Goal: Task Accomplishment & Management: Manage account settings

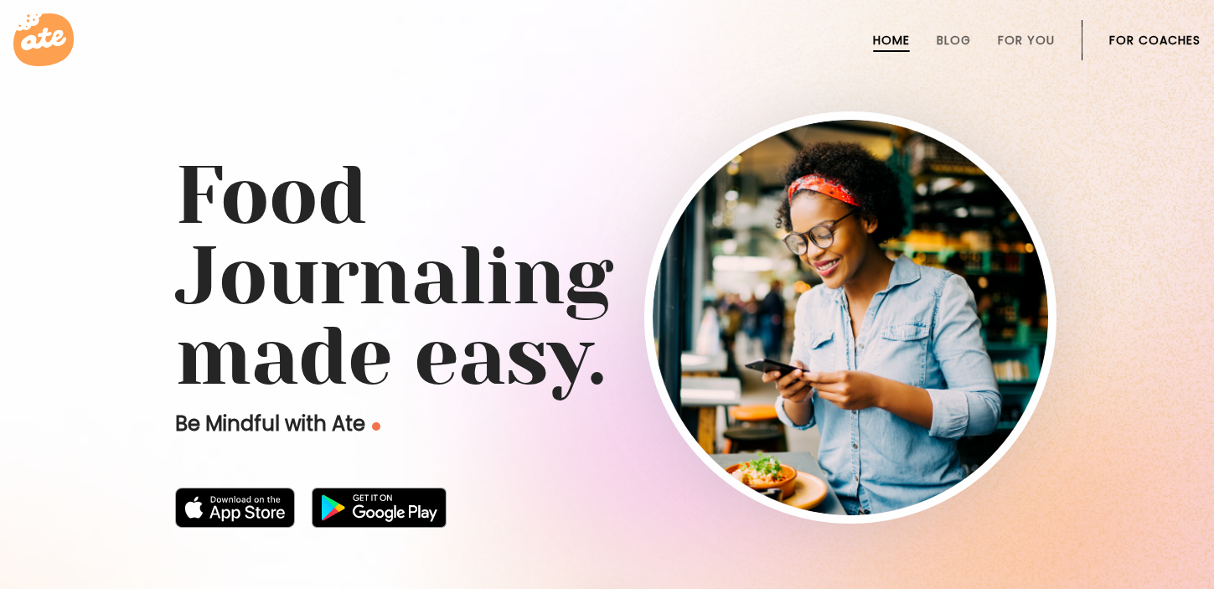
click at [1132, 41] on link "For Coaches" at bounding box center [1154, 40] width 91 height 13
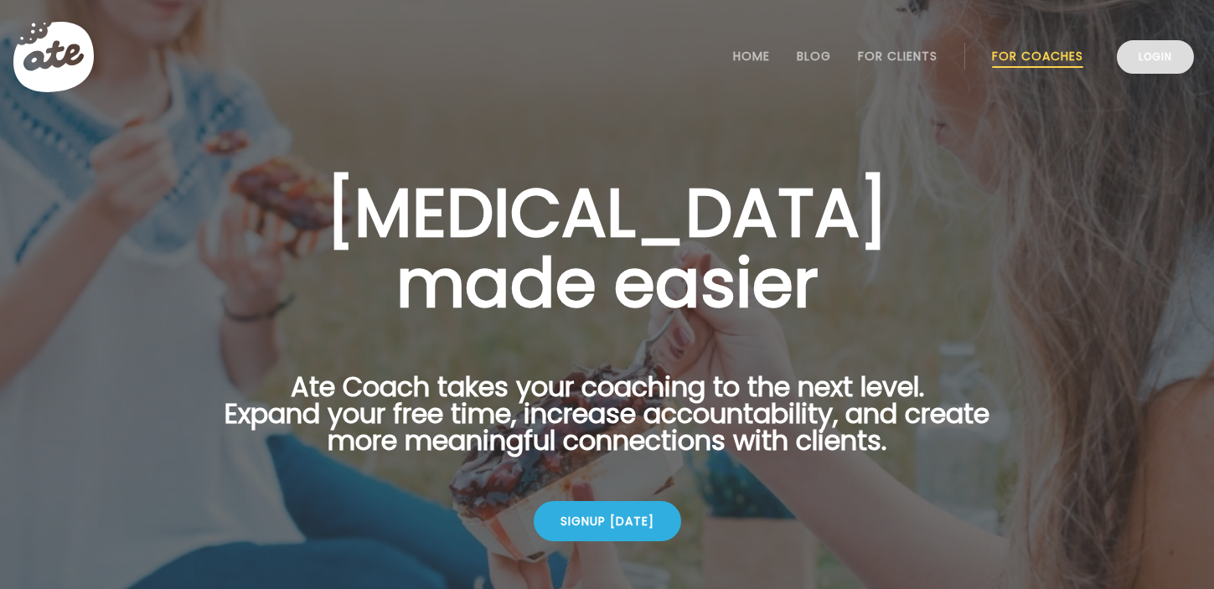
click at [1161, 62] on link "Login" at bounding box center [1155, 57] width 77 height 34
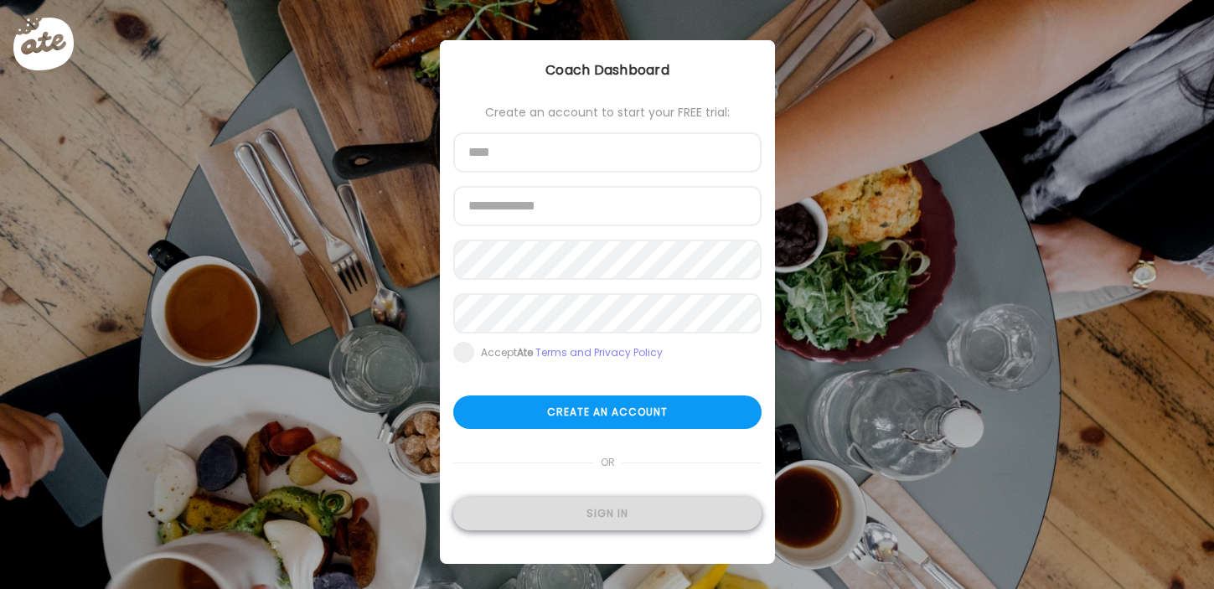
type input "**********"
click at [602, 523] on div "Sign in" at bounding box center [607, 514] width 308 height 34
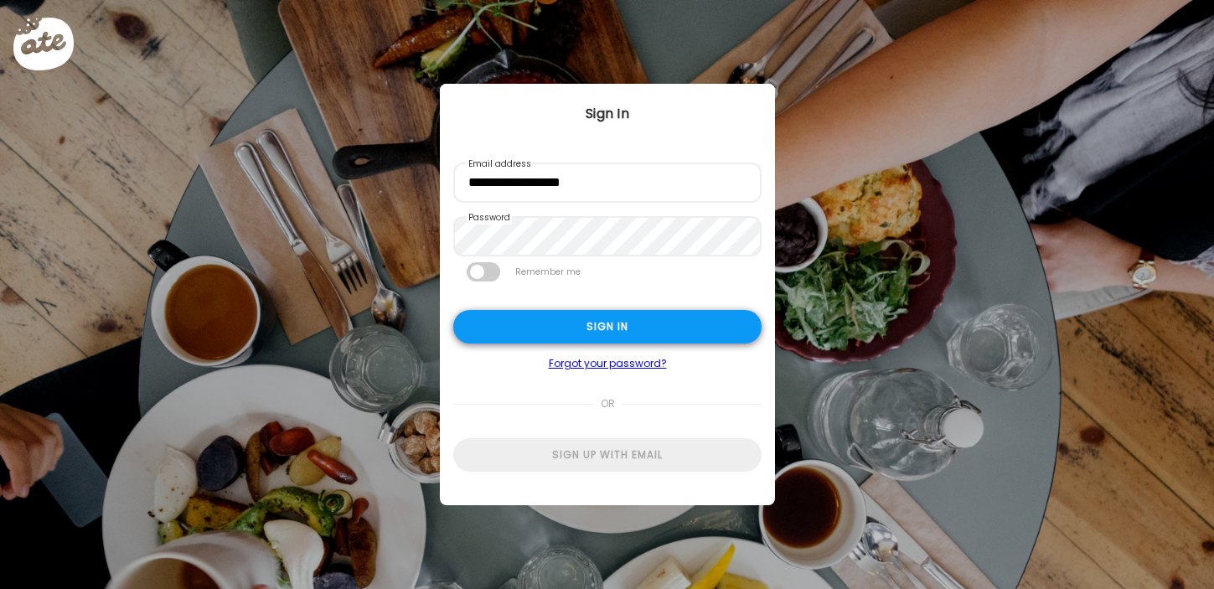
click at [596, 322] on div "Sign in" at bounding box center [607, 327] width 308 height 34
type input "**********"
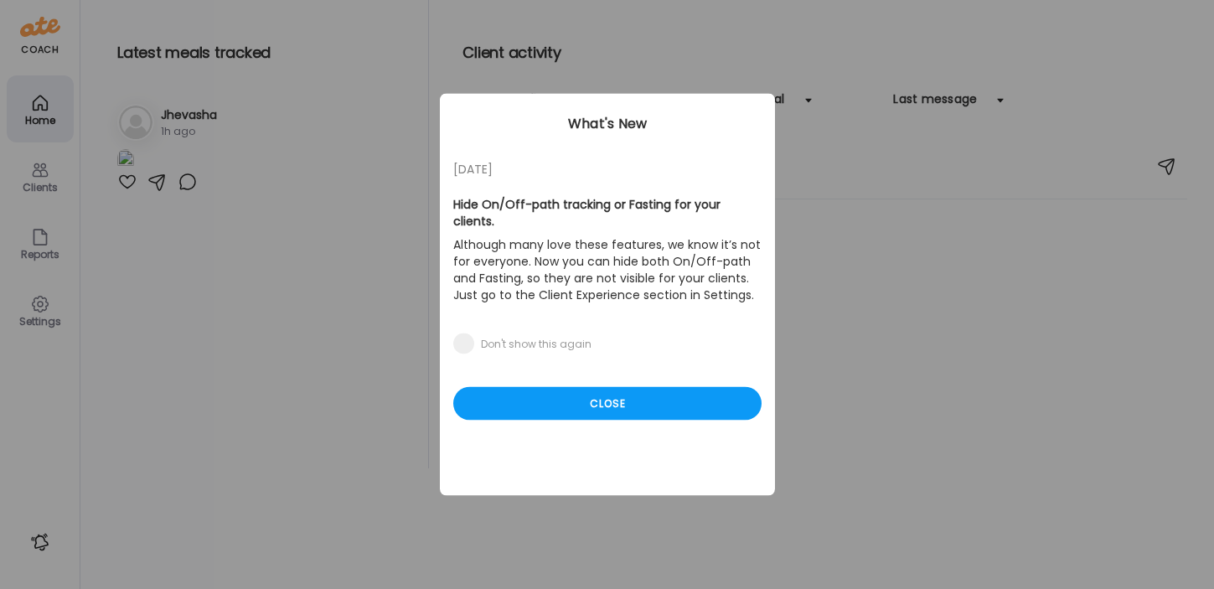
click at [576, 387] on div "Close" at bounding box center [607, 404] width 308 height 34
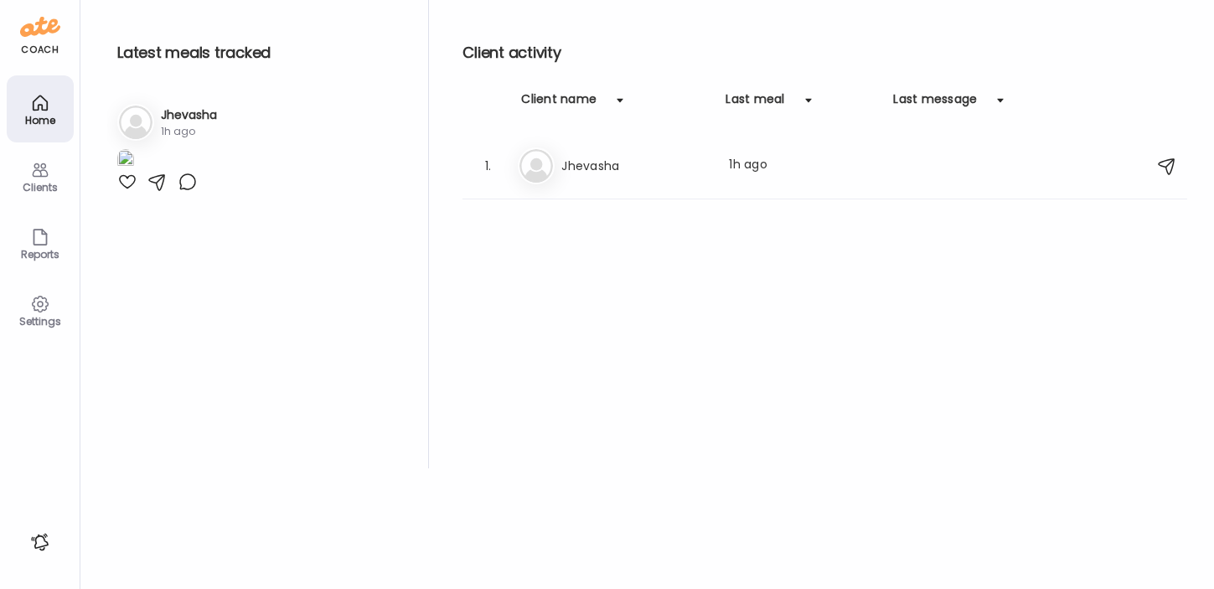
click at [195, 122] on h3 "Jhevasha" at bounding box center [189, 115] width 56 height 18
click at [625, 169] on h3 "Jhevasha" at bounding box center [634, 166] width 147 height 20
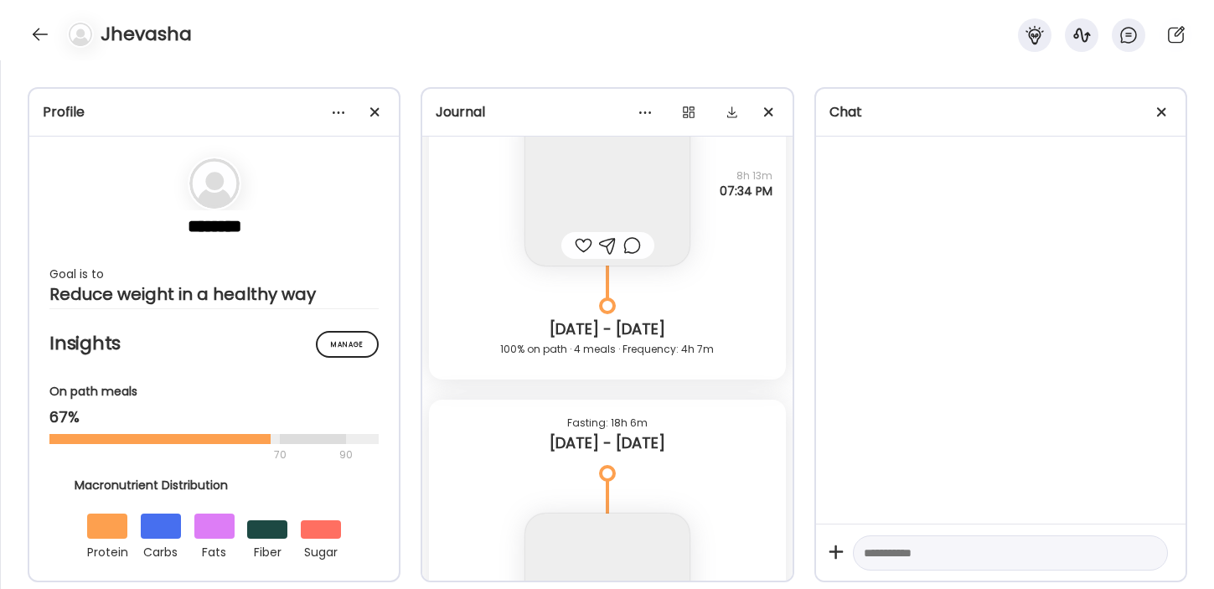
scroll to position [18946, 0]
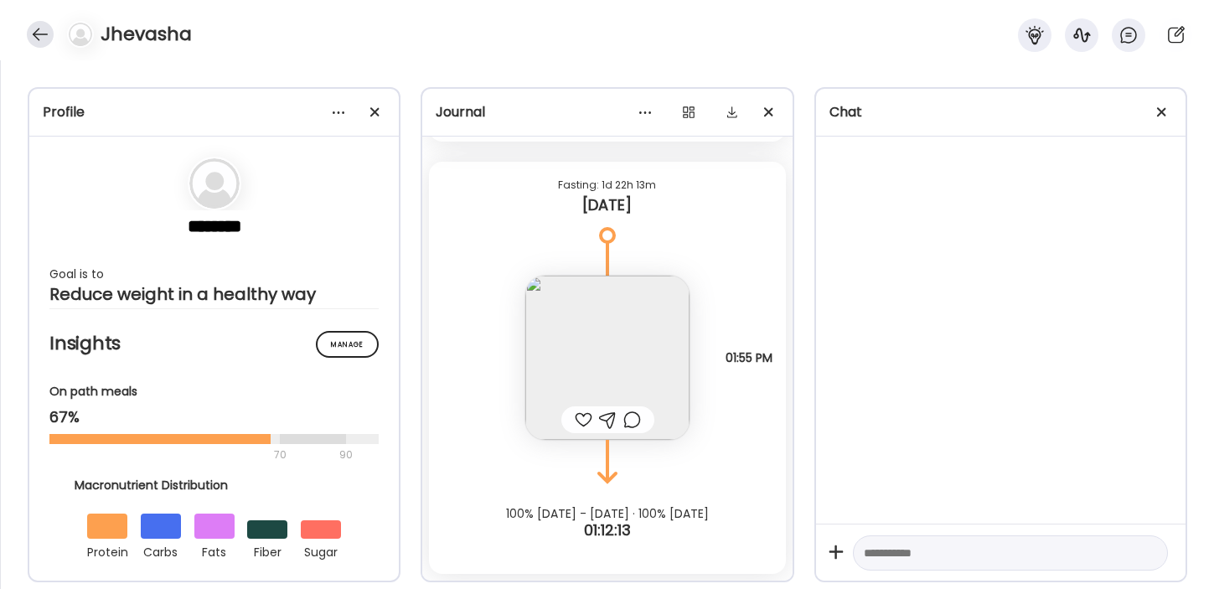
click at [42, 30] on div at bounding box center [40, 34] width 27 height 27
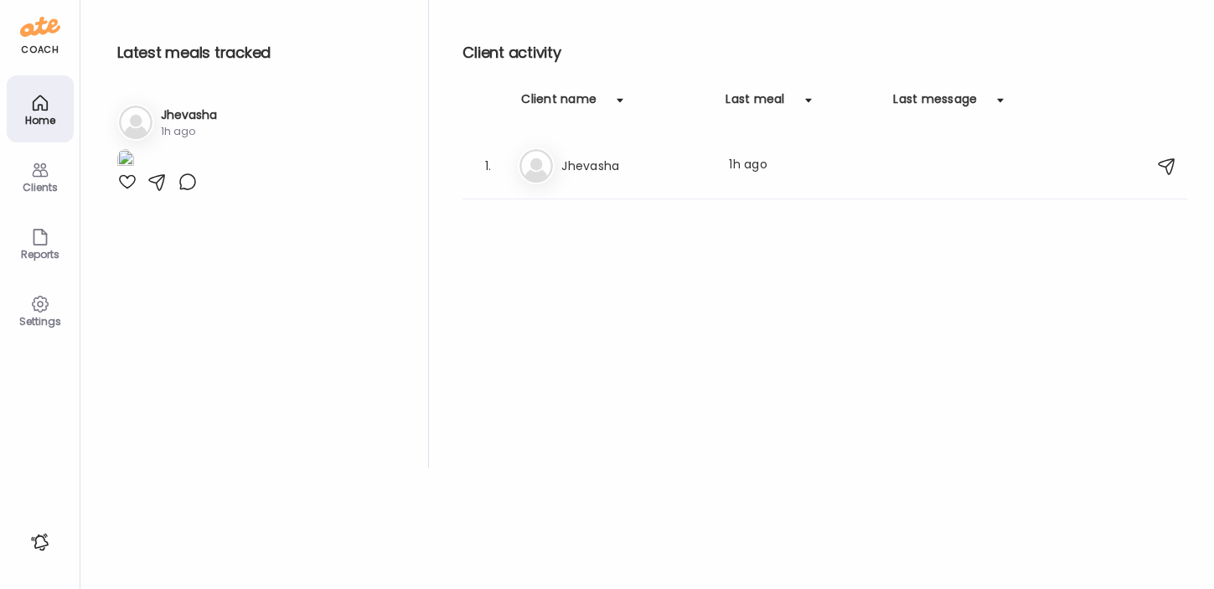
click at [134, 172] on img at bounding box center [125, 160] width 17 height 23
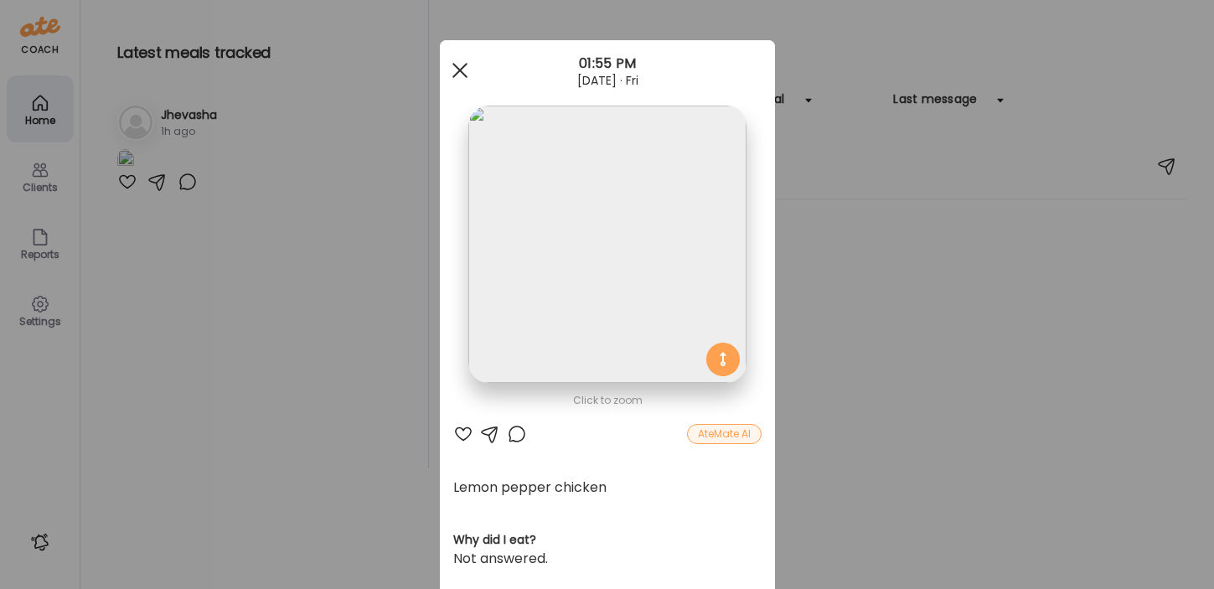
click at [456, 70] on div at bounding box center [460, 71] width 34 height 34
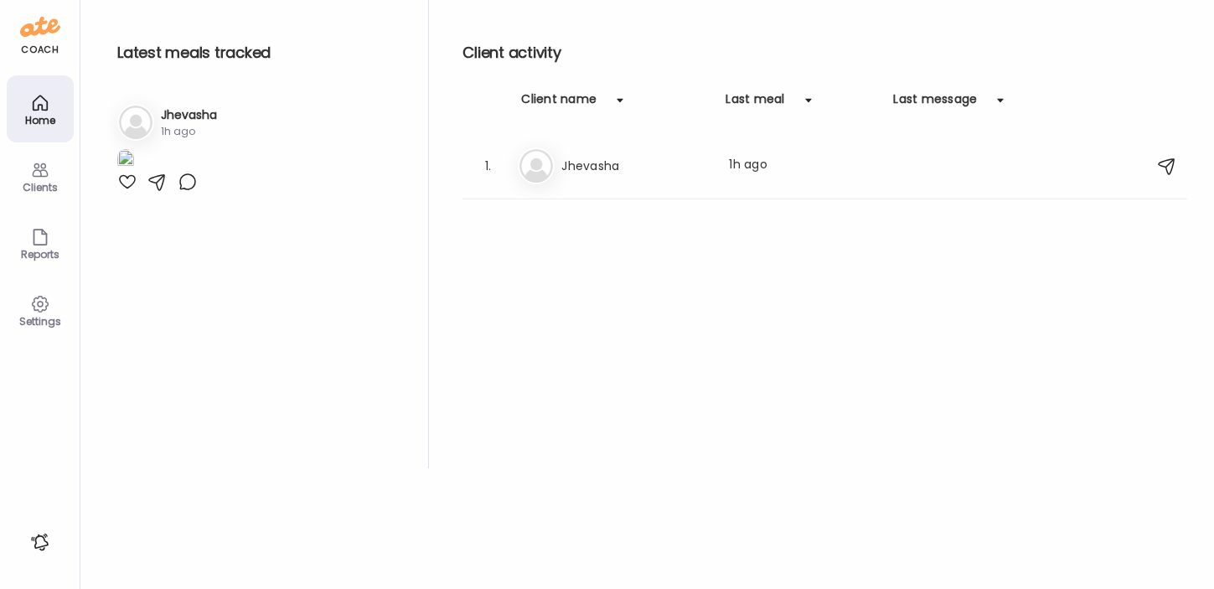
click at [39, 173] on icon at bounding box center [40, 170] width 20 height 20
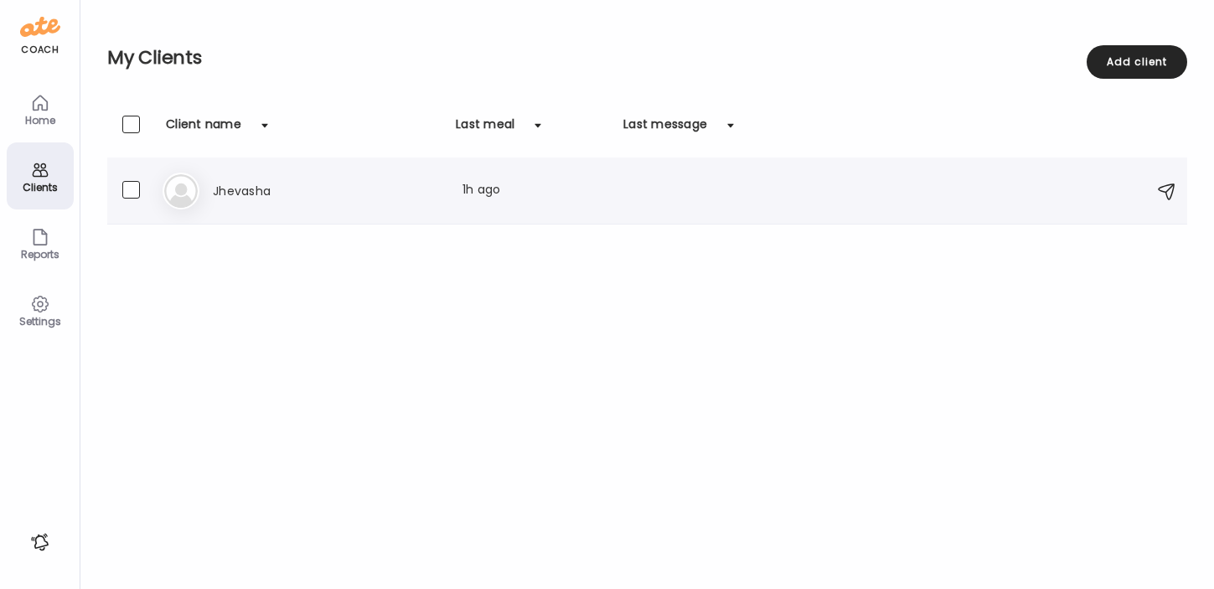
click at [306, 198] on h3 "Jhevasha" at bounding box center [286, 191] width 147 height 20
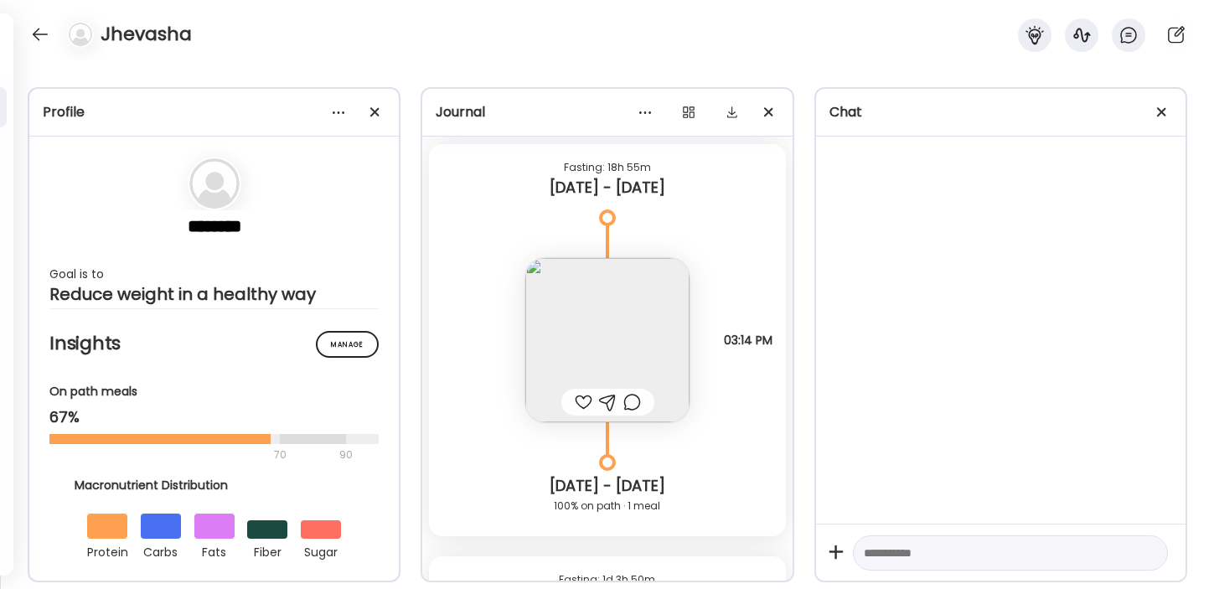
scroll to position [14351, 0]
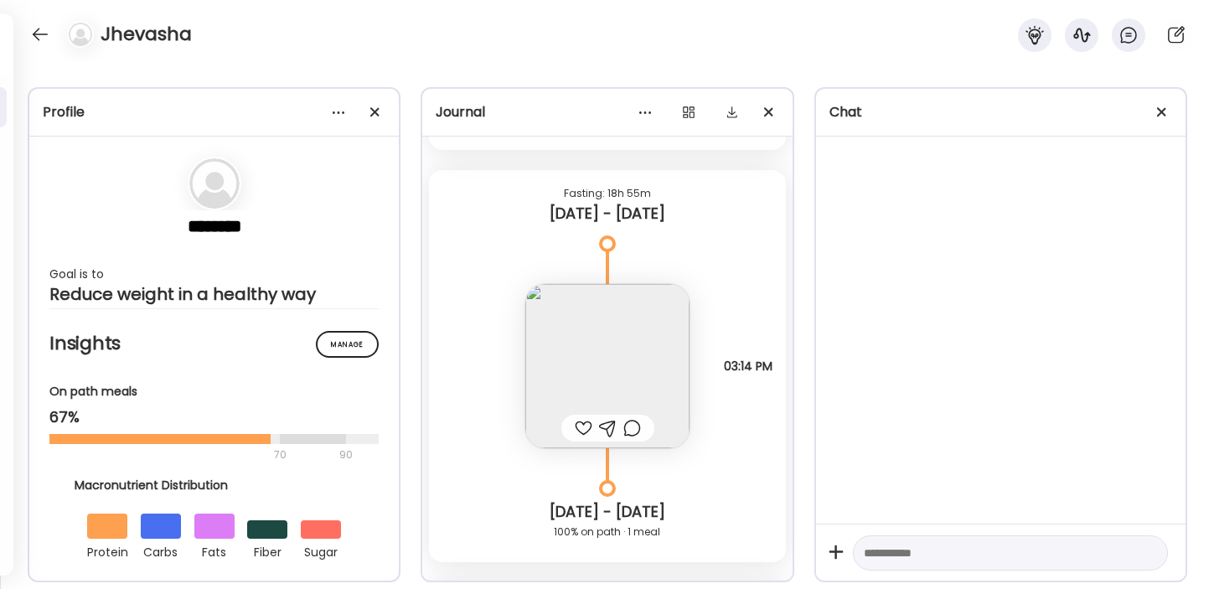
click at [664, 346] on img at bounding box center [607, 366] width 164 height 164
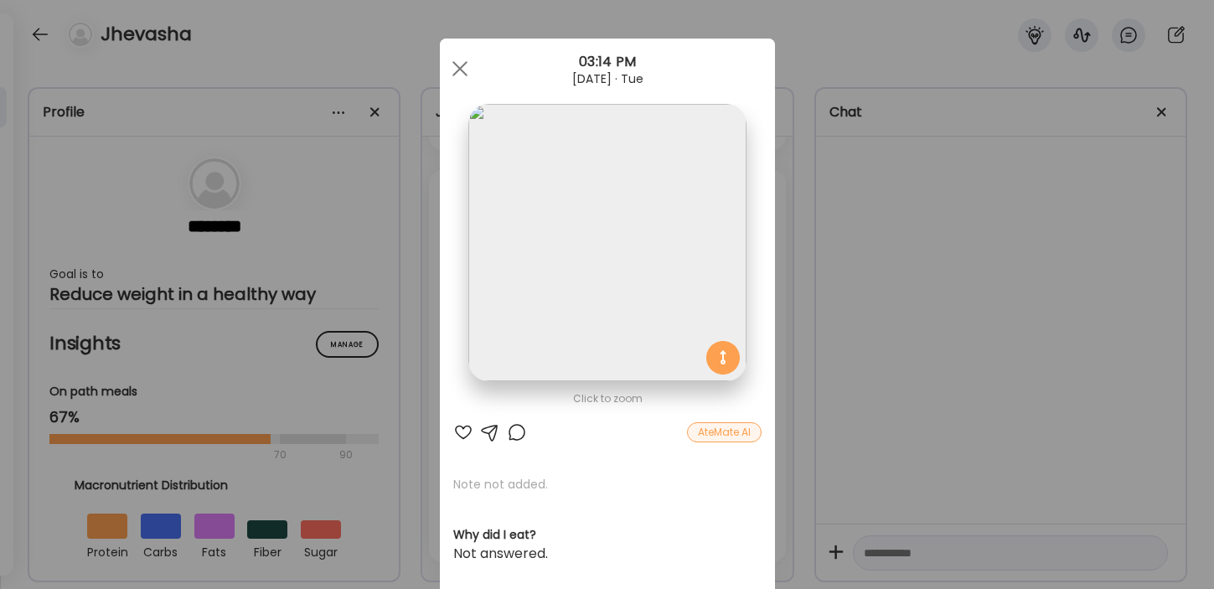
scroll to position [0, 0]
click at [457, 66] on span at bounding box center [458, 70] width 15 height 15
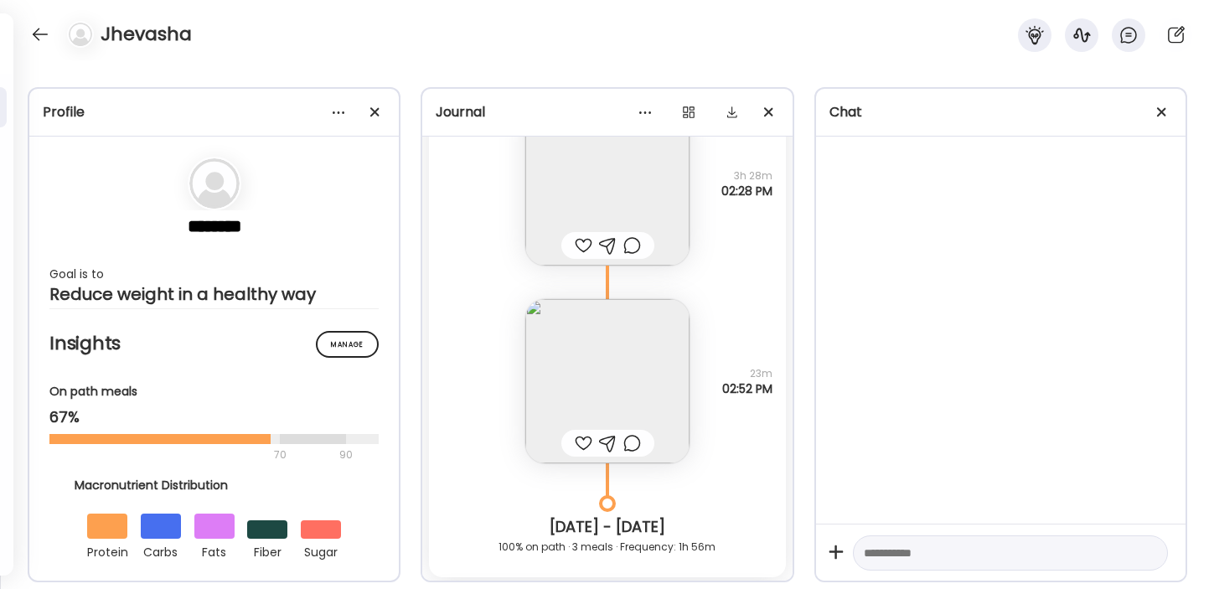
scroll to position [13115, 0]
click at [577, 379] on img at bounding box center [607, 382] width 164 height 164
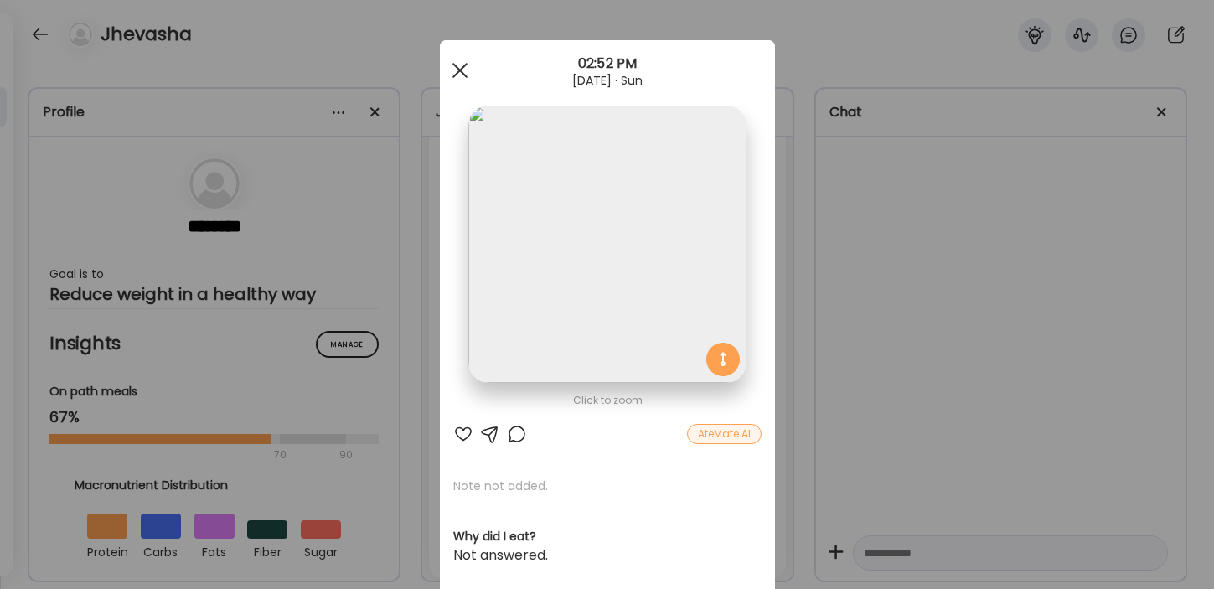
click at [455, 70] on div at bounding box center [460, 71] width 34 height 34
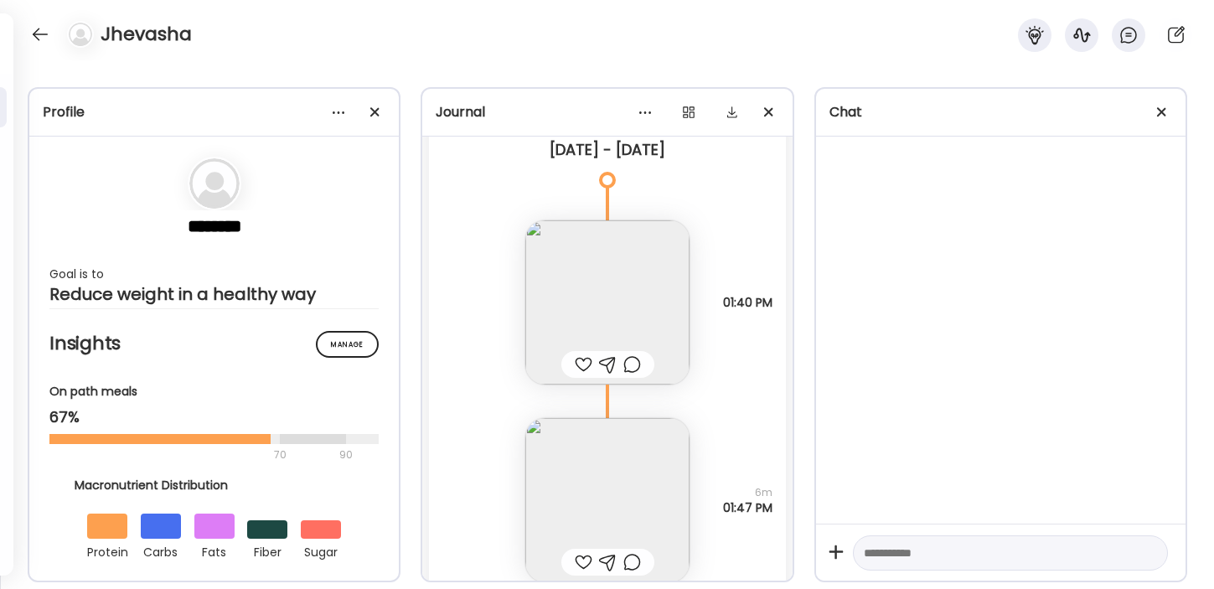
scroll to position [7765, 0]
click at [642, 295] on img at bounding box center [607, 301] width 164 height 164
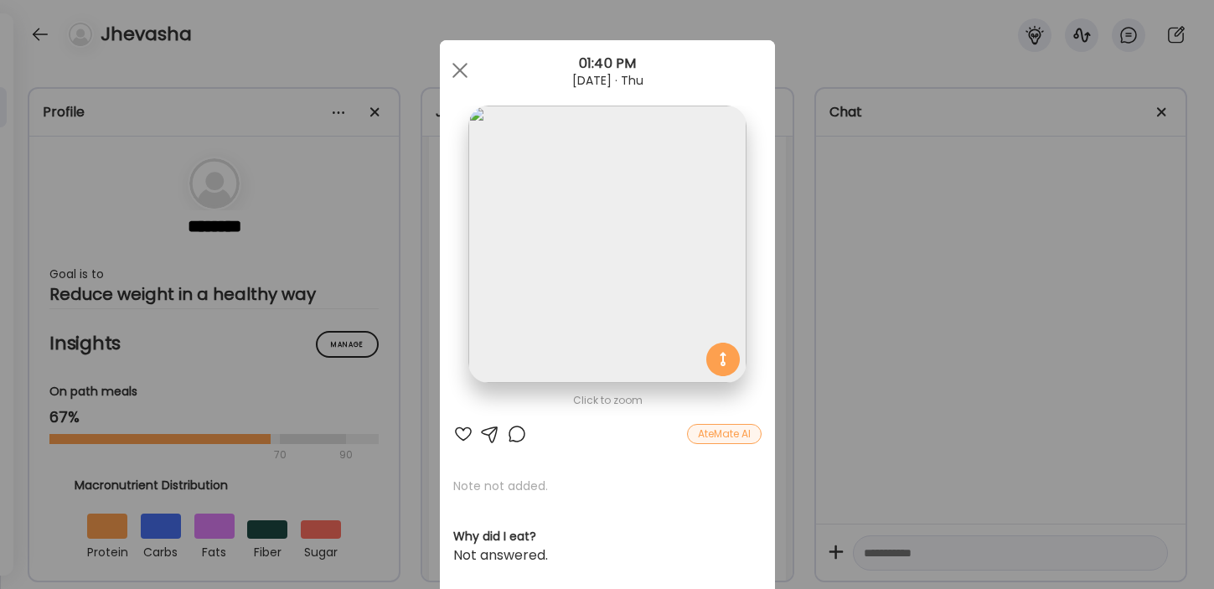
click at [822, 39] on div "Ate Coach Dashboard Wahoo! It’s official Take a moment to set up your Coach Pro…" at bounding box center [607, 294] width 1214 height 589
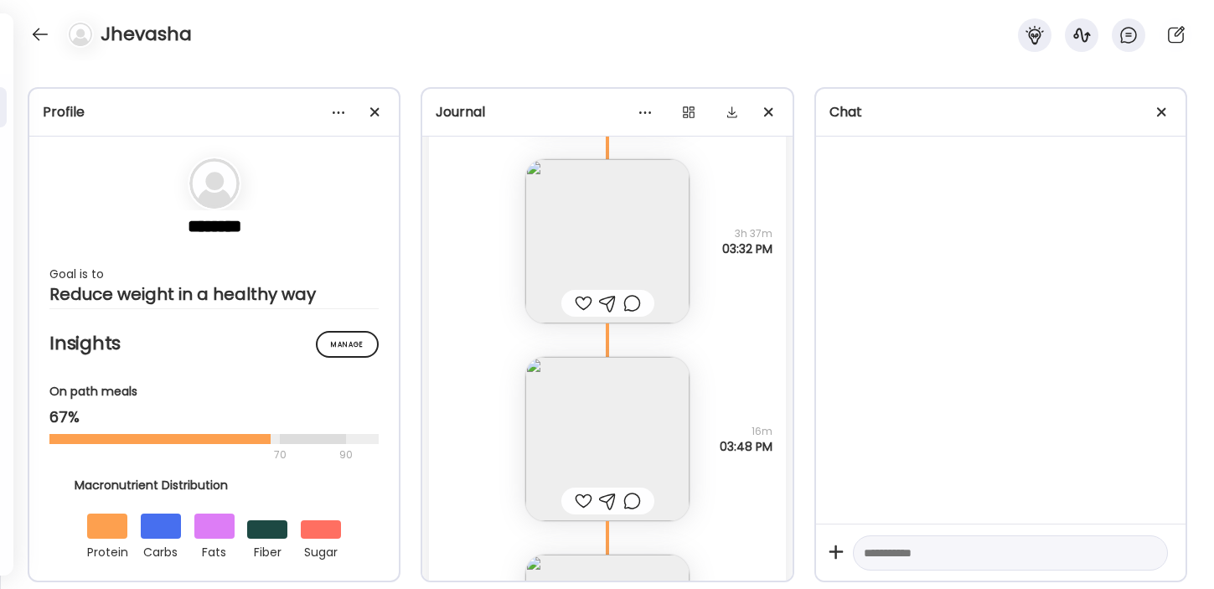
scroll to position [4965, 0]
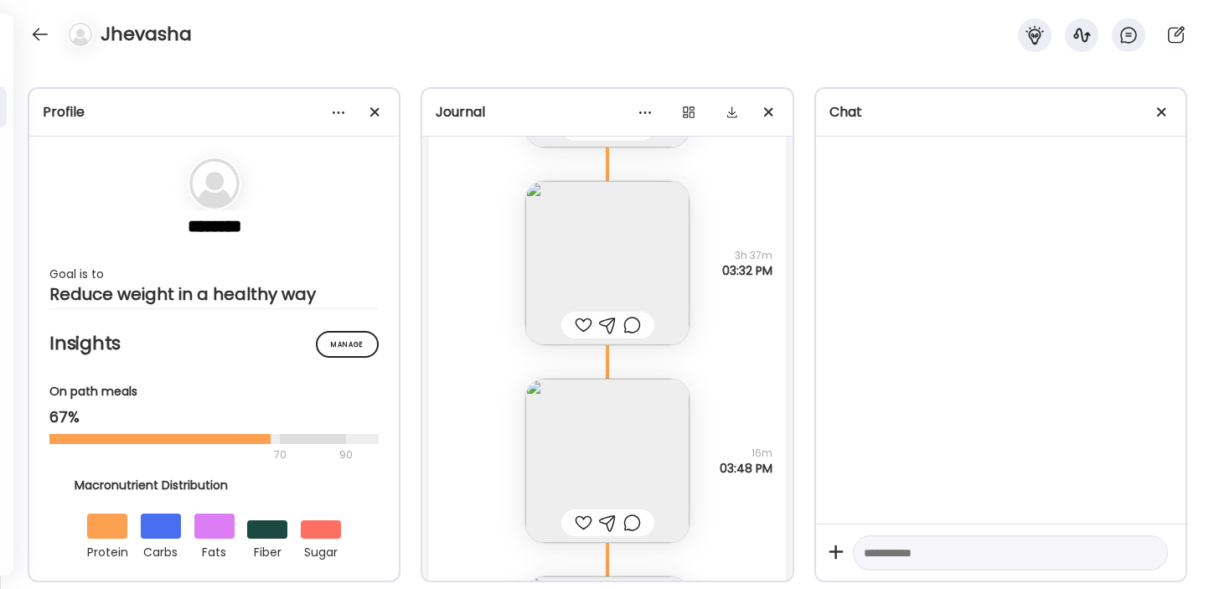
click at [600, 239] on img at bounding box center [607, 263] width 164 height 164
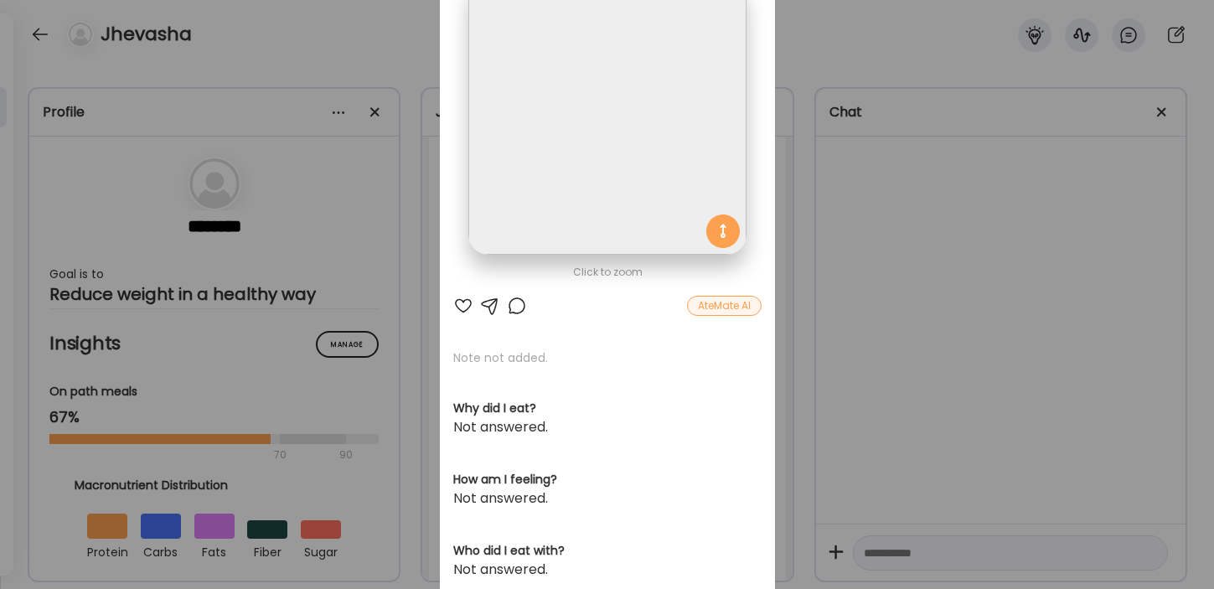
scroll to position [0, 0]
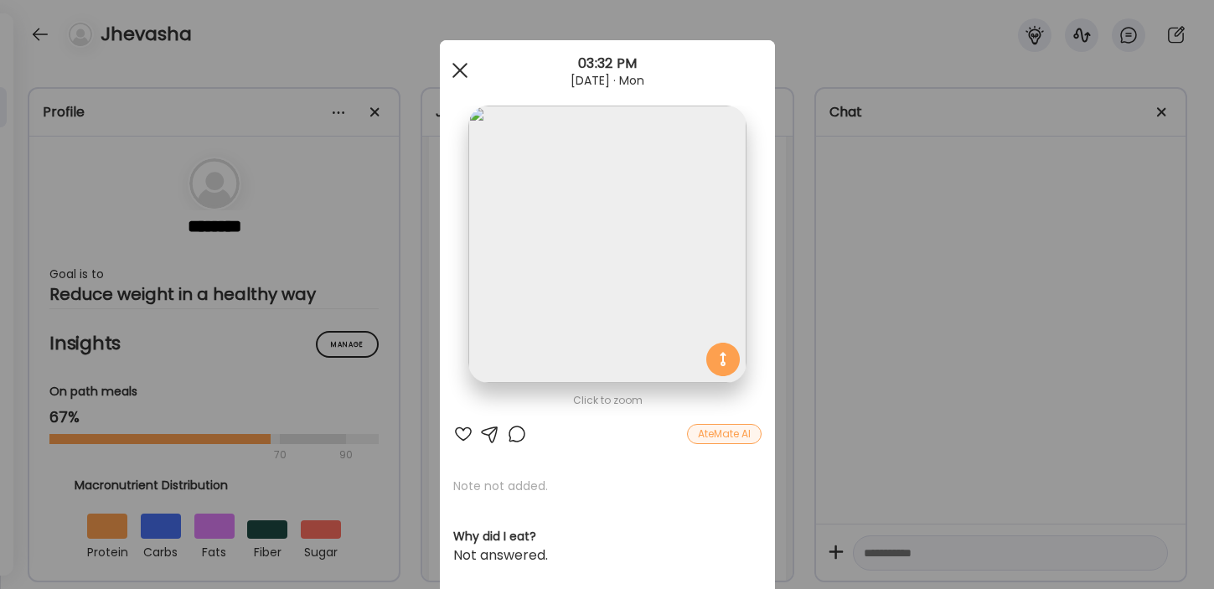
click at [457, 68] on span at bounding box center [458, 70] width 15 height 15
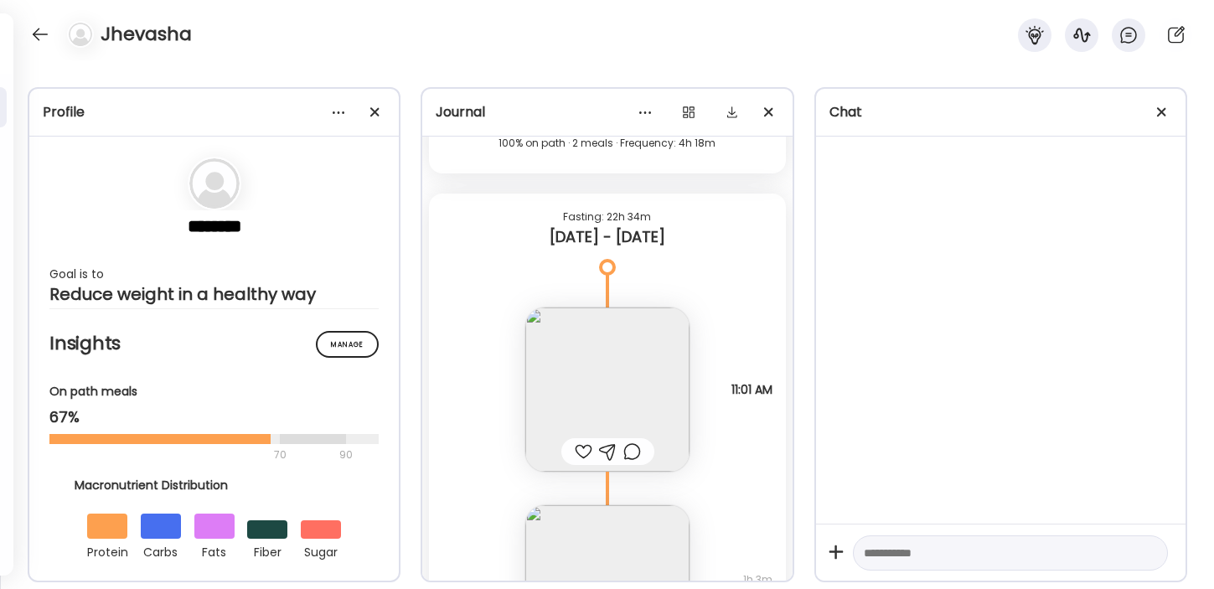
scroll to position [9100, 0]
click at [617, 400] on img at bounding box center [607, 383] width 164 height 164
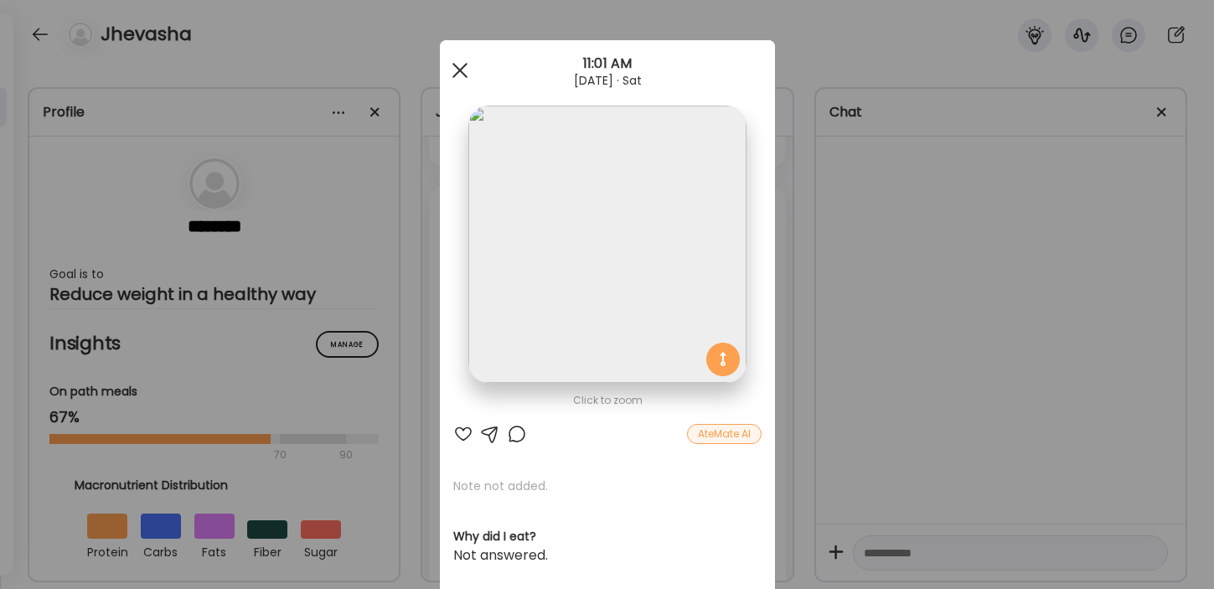
click at [455, 65] on span at bounding box center [458, 70] width 15 height 15
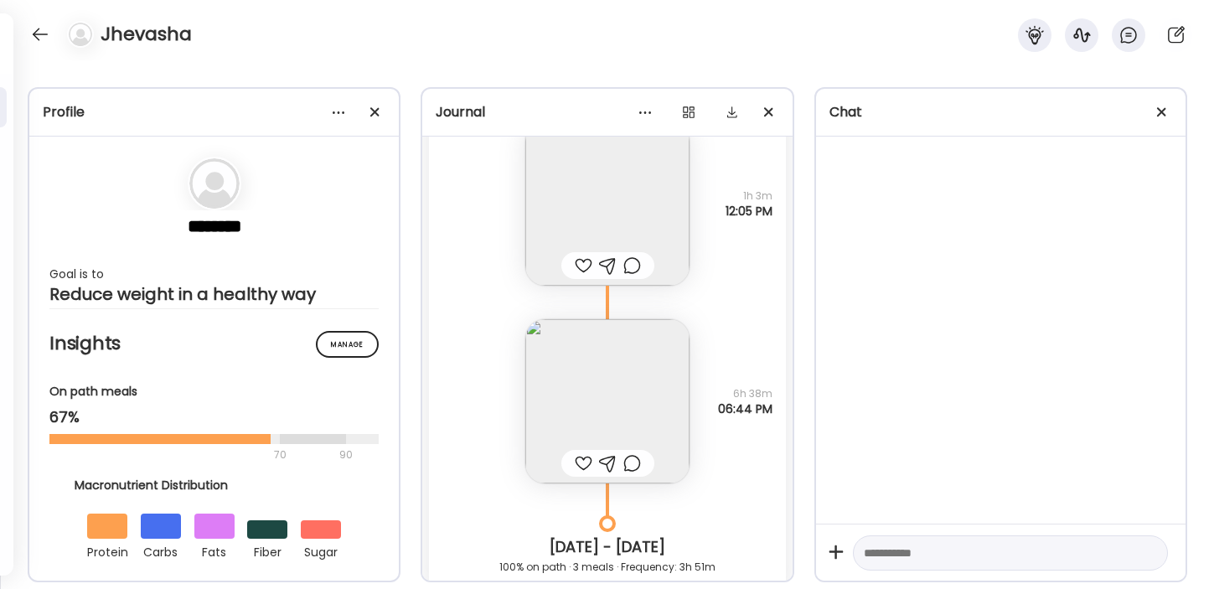
scroll to position [9466, 0]
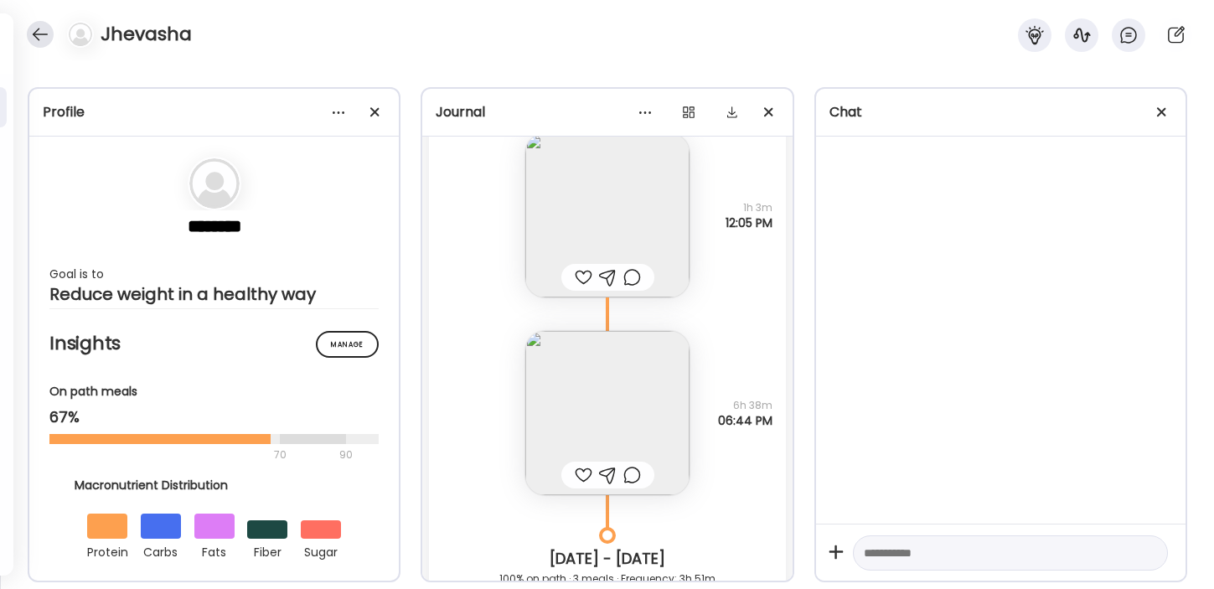
click at [38, 36] on div at bounding box center [40, 34] width 27 height 27
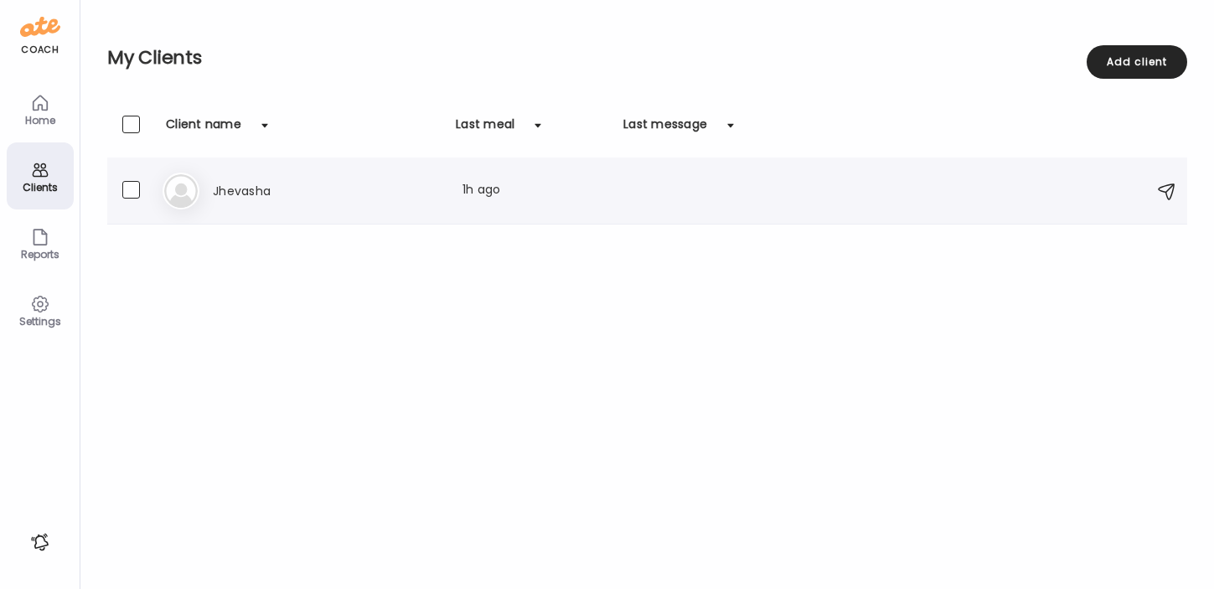
click at [632, 188] on div at bounding box center [662, 191] width 65 height 20
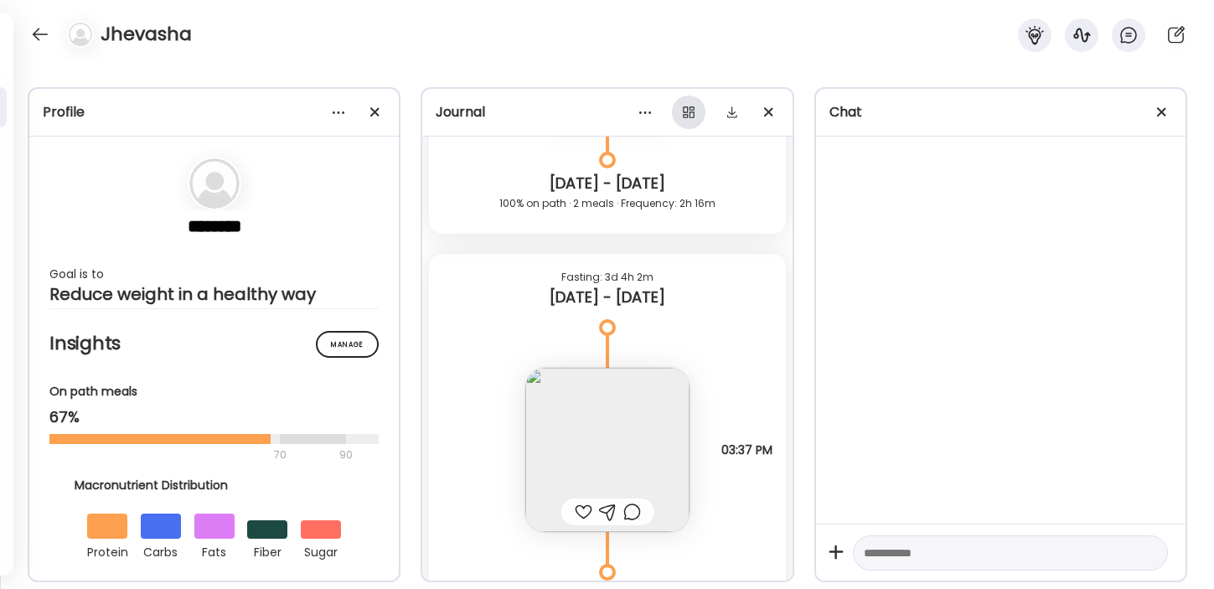
click at [687, 110] on div at bounding box center [689, 112] width 34 height 34
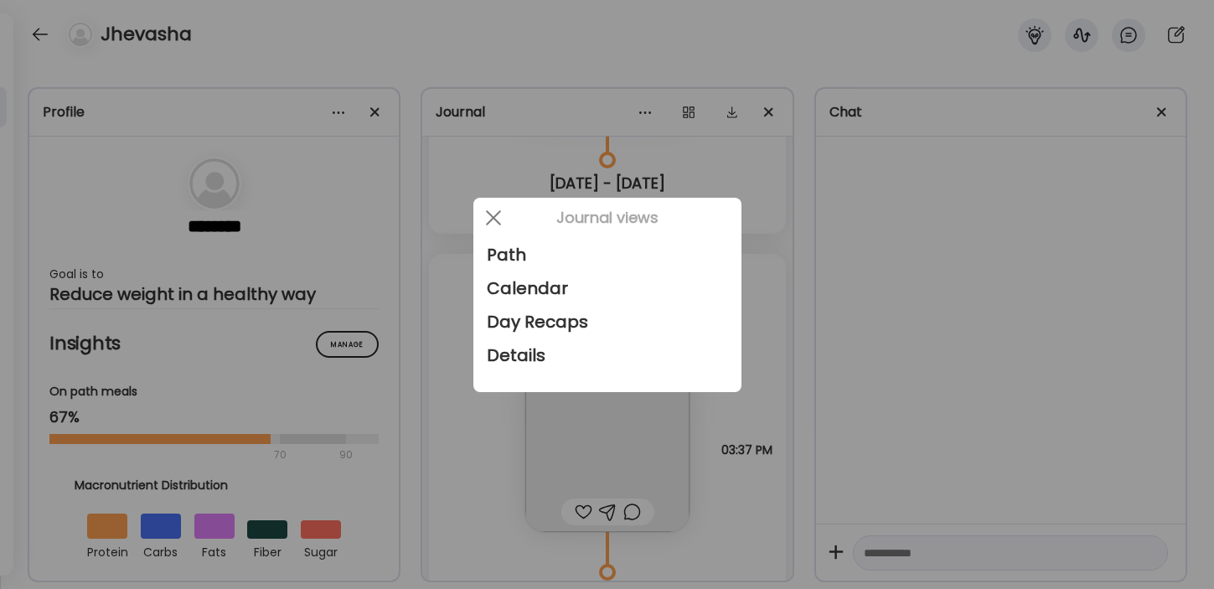
click at [737, 63] on div at bounding box center [607, 294] width 1214 height 589
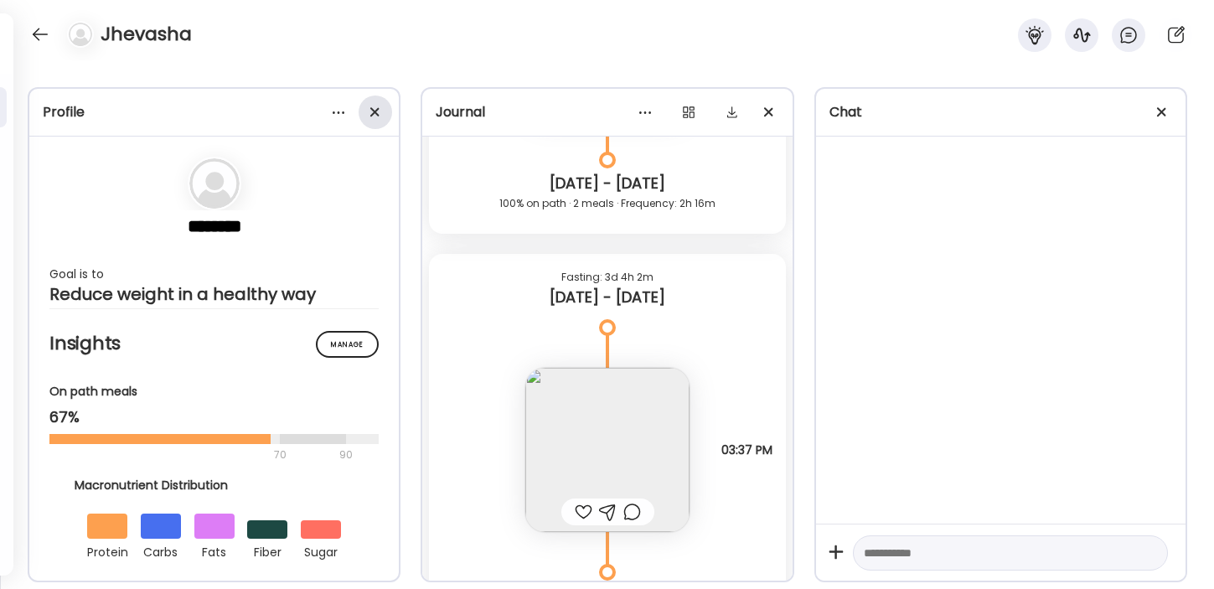
click at [377, 115] on span at bounding box center [374, 111] width 9 height 9
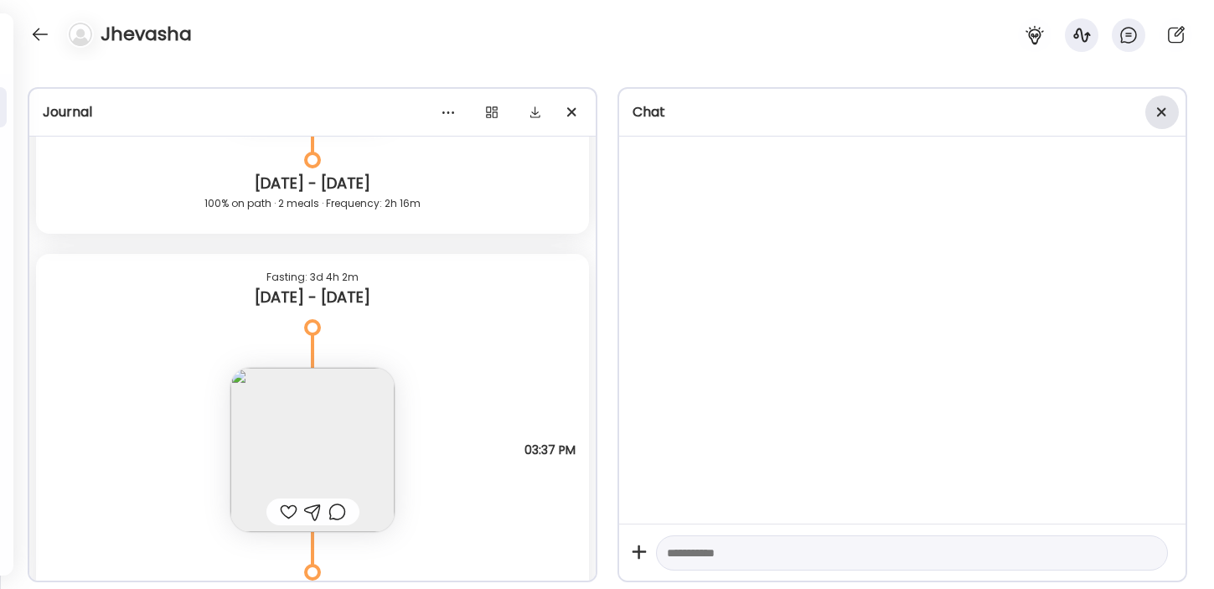
click at [1163, 111] on div at bounding box center [1162, 112] width 34 height 34
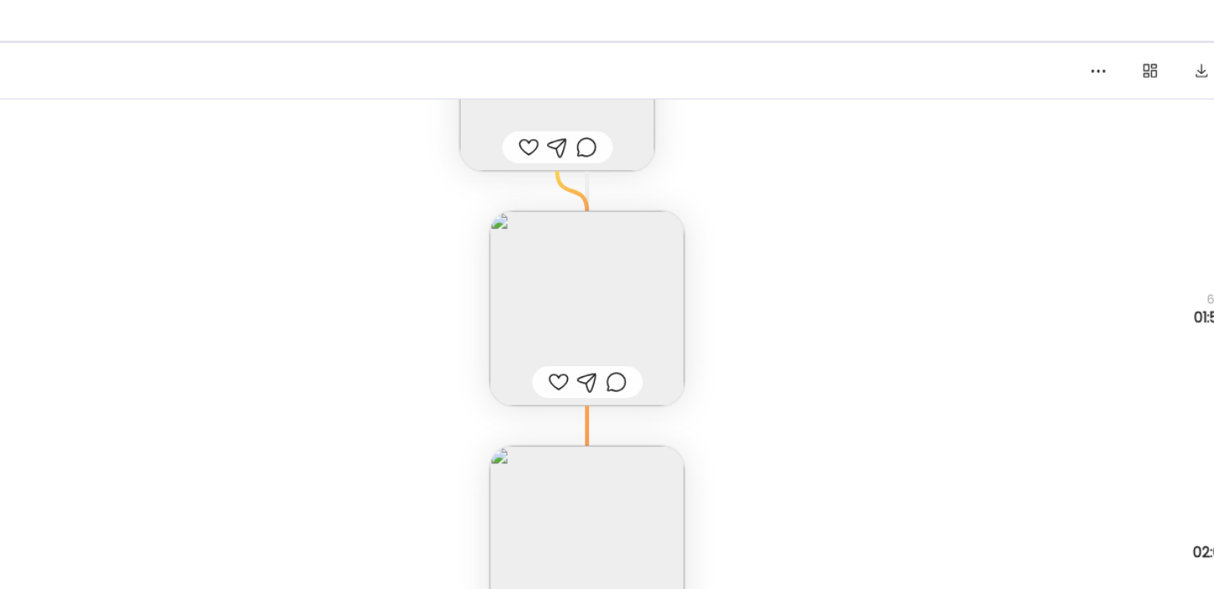
scroll to position [15431, 0]
click at [610, 317] on img at bounding box center [607, 307] width 164 height 164
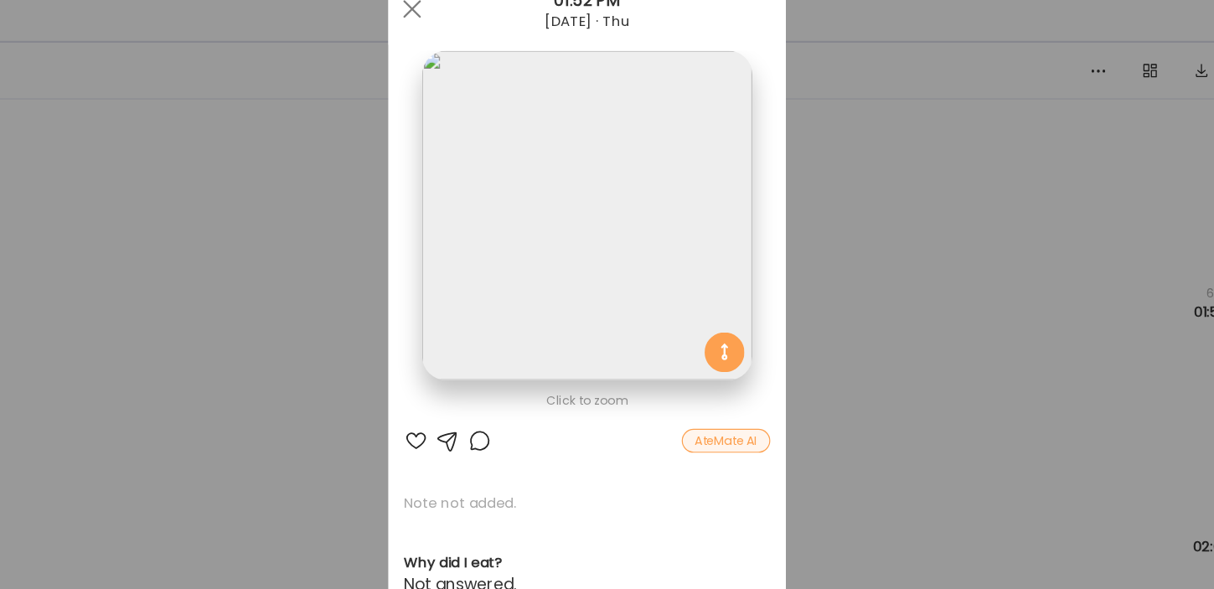
scroll to position [0, 0]
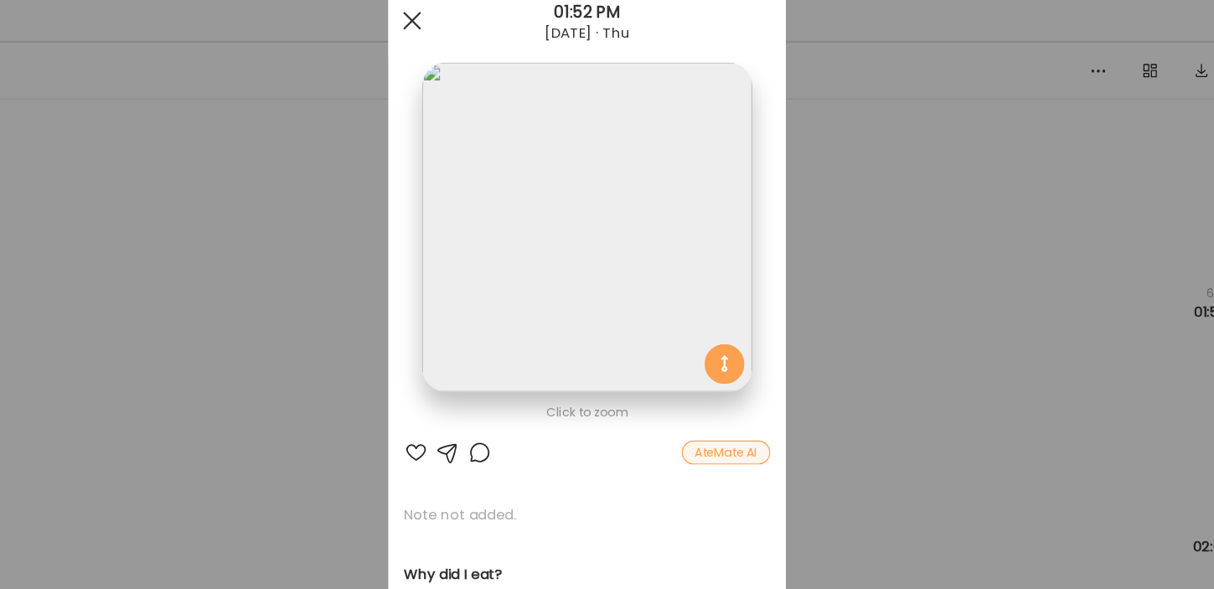
click at [464, 68] on div at bounding box center [460, 71] width 34 height 34
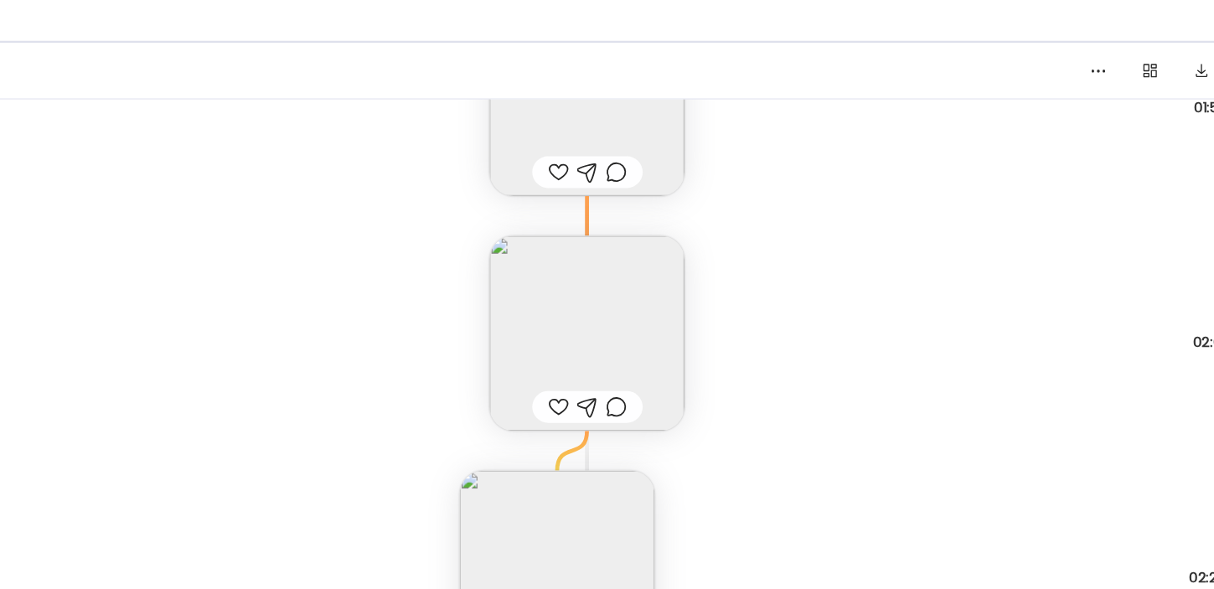
scroll to position [15614, 0]
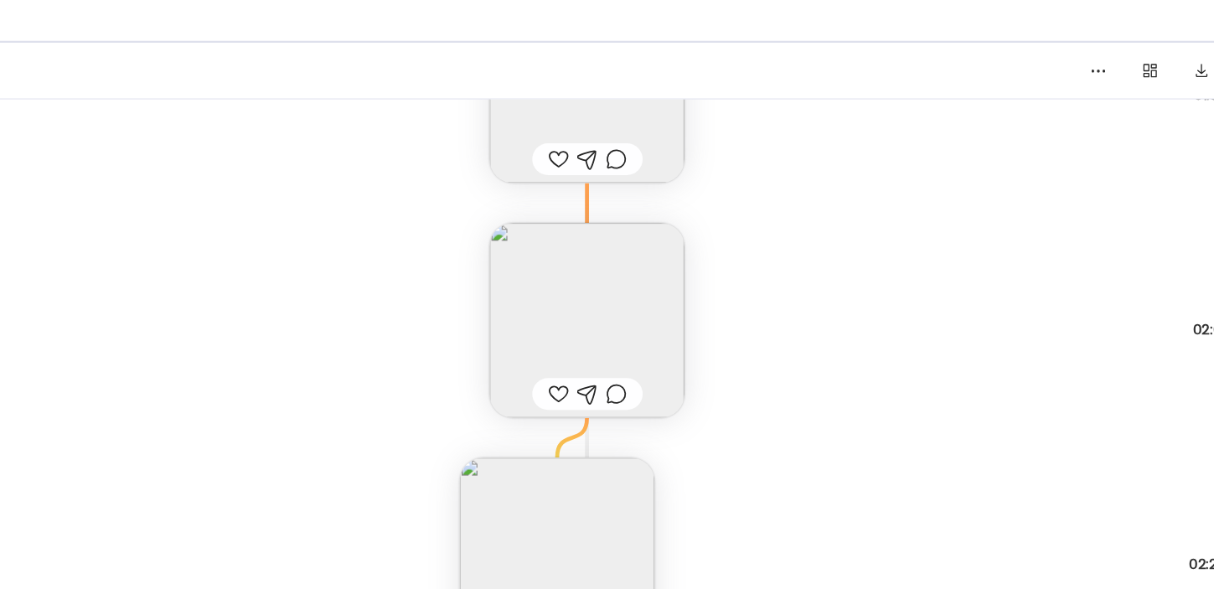
click at [616, 315] on img at bounding box center [607, 322] width 164 height 164
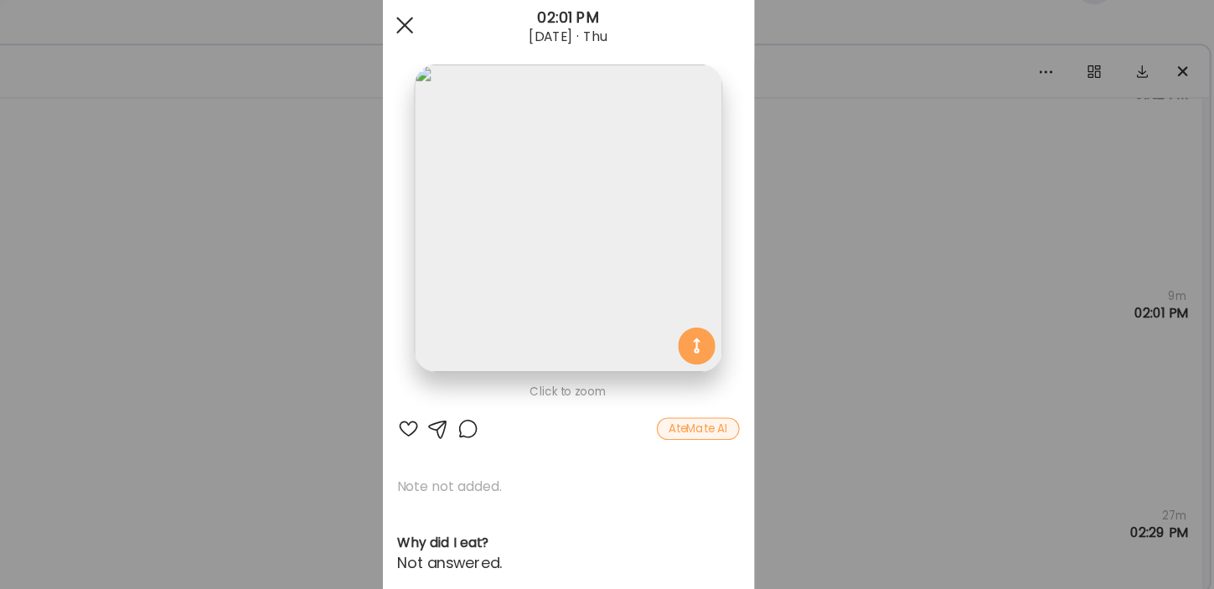
click at [453, 61] on div at bounding box center [460, 71] width 34 height 34
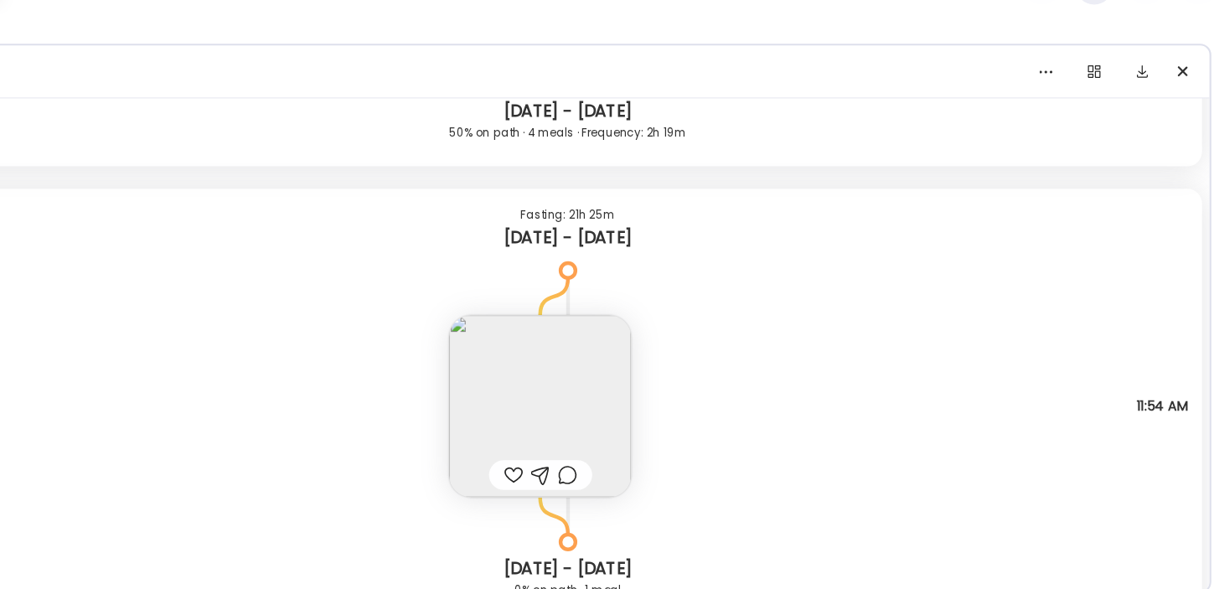
scroll to position [16145, 0]
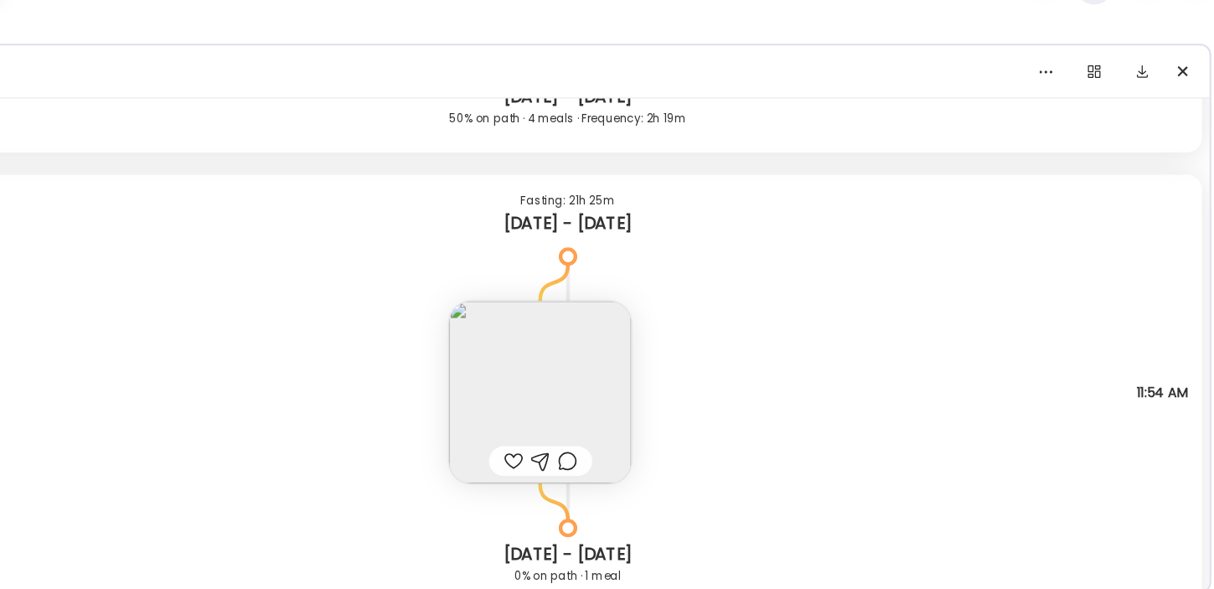
click at [601, 388] on img at bounding box center [582, 401] width 164 height 164
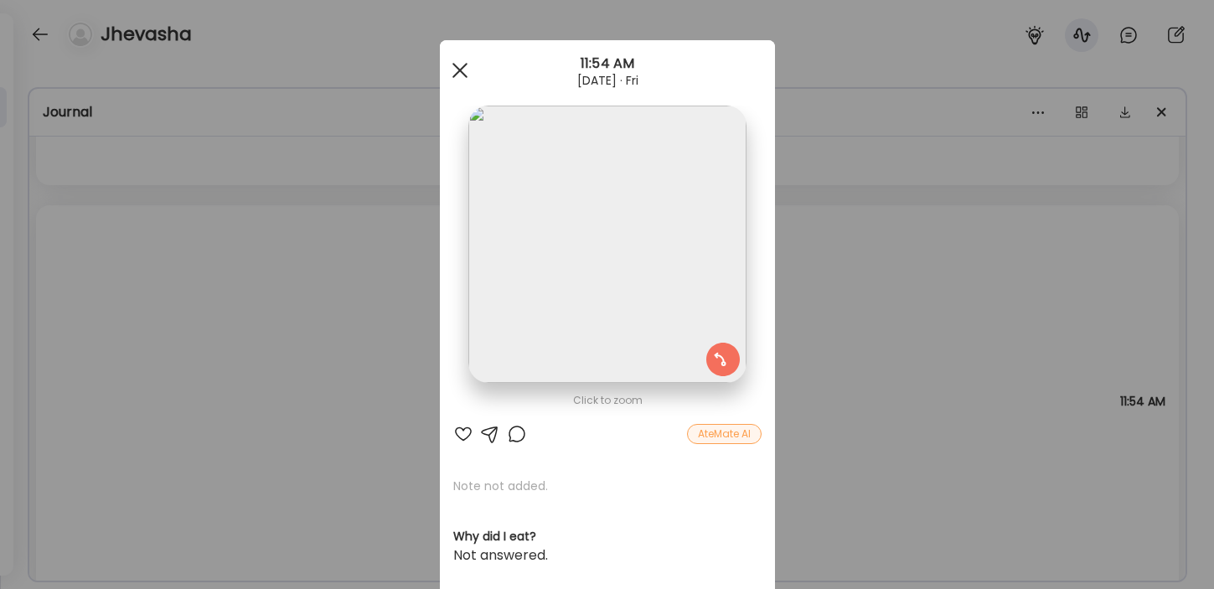
click at [459, 70] on span at bounding box center [458, 70] width 15 height 15
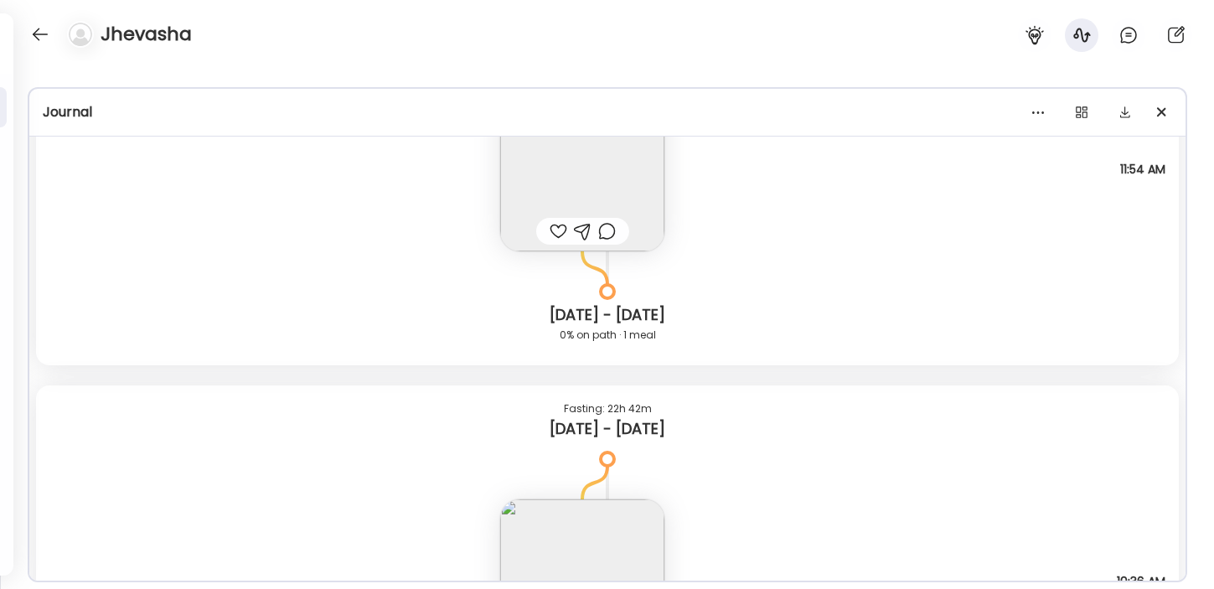
scroll to position [16397, 0]
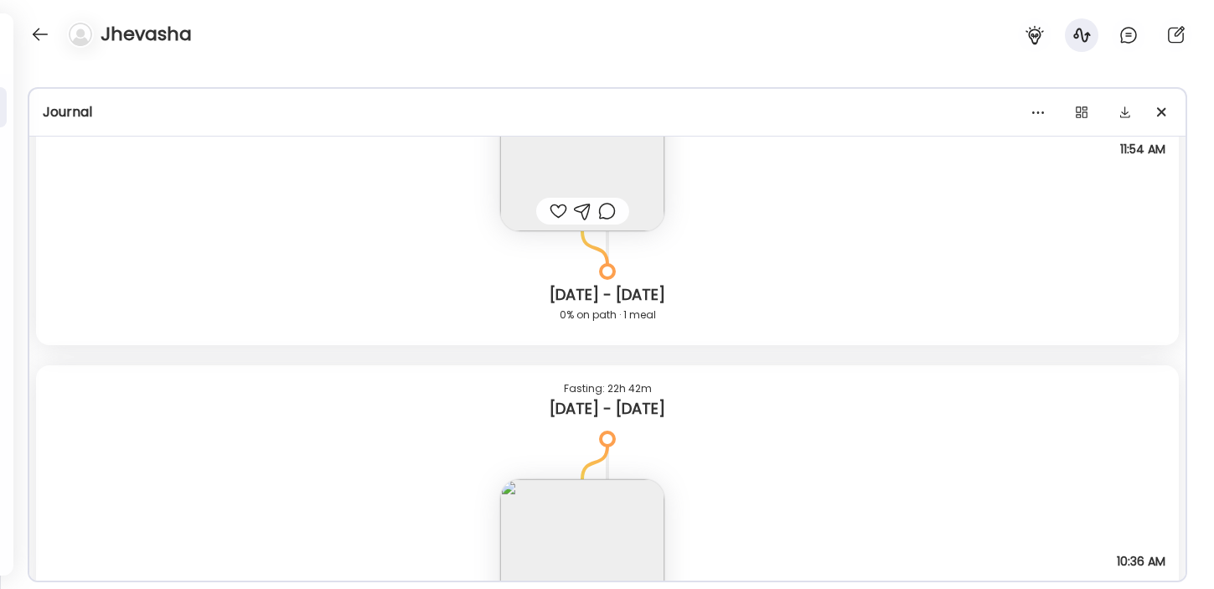
click at [26, 28] on div "Jhevasha" at bounding box center [607, 30] width 1214 height 60
click at [43, 30] on div at bounding box center [40, 34] width 27 height 27
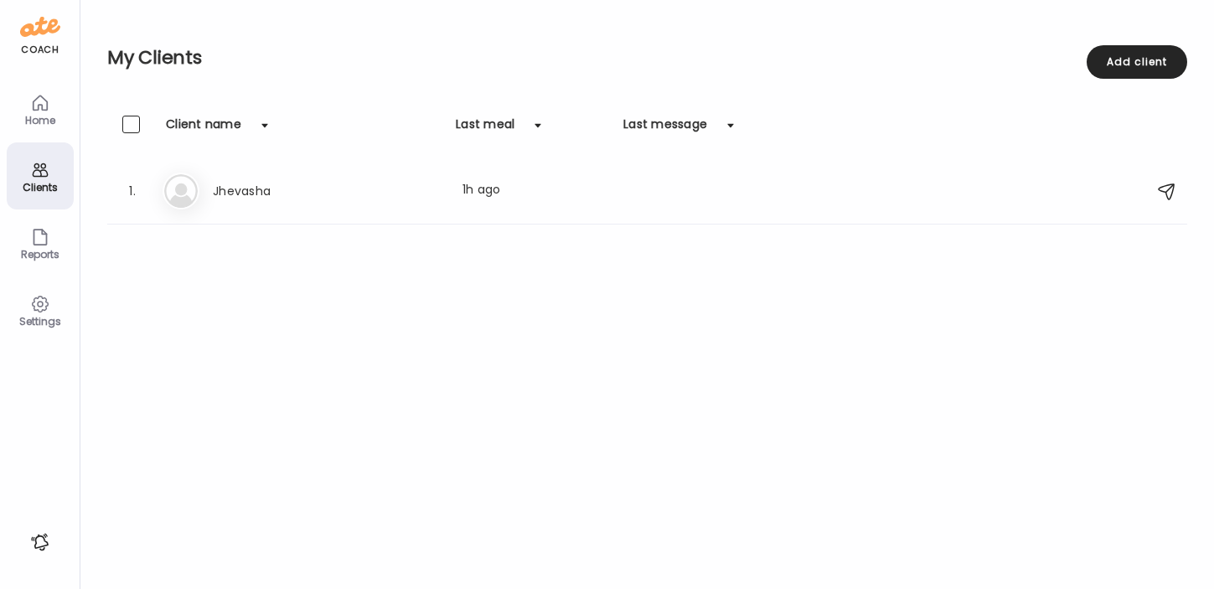
click at [39, 303] on icon at bounding box center [40, 304] width 20 height 20
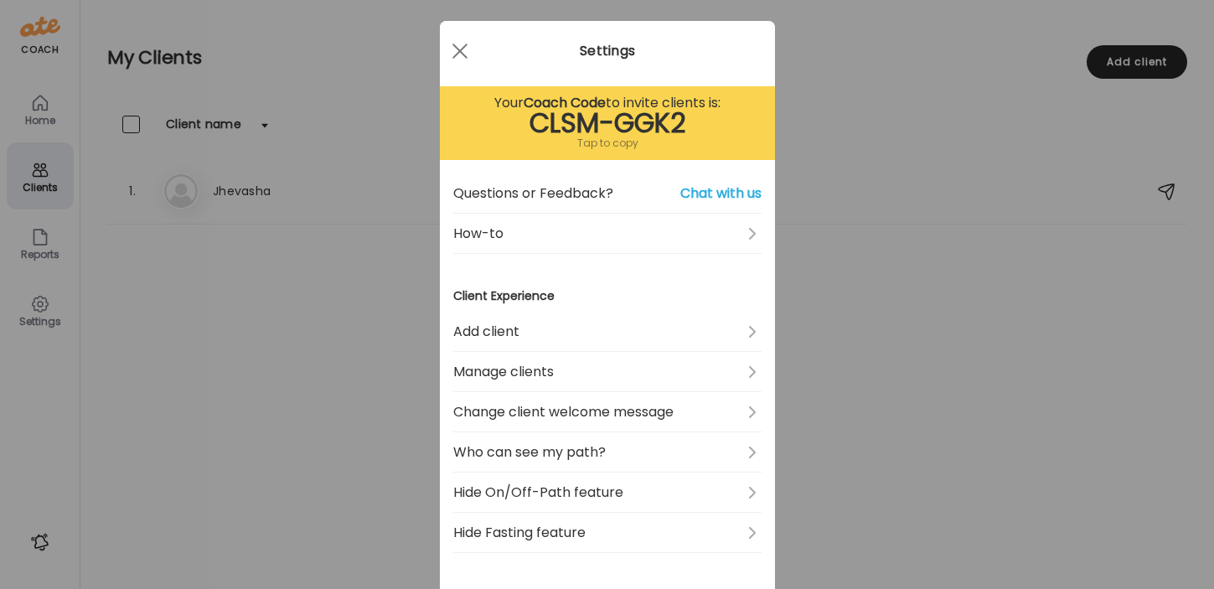
scroll to position [0, 0]
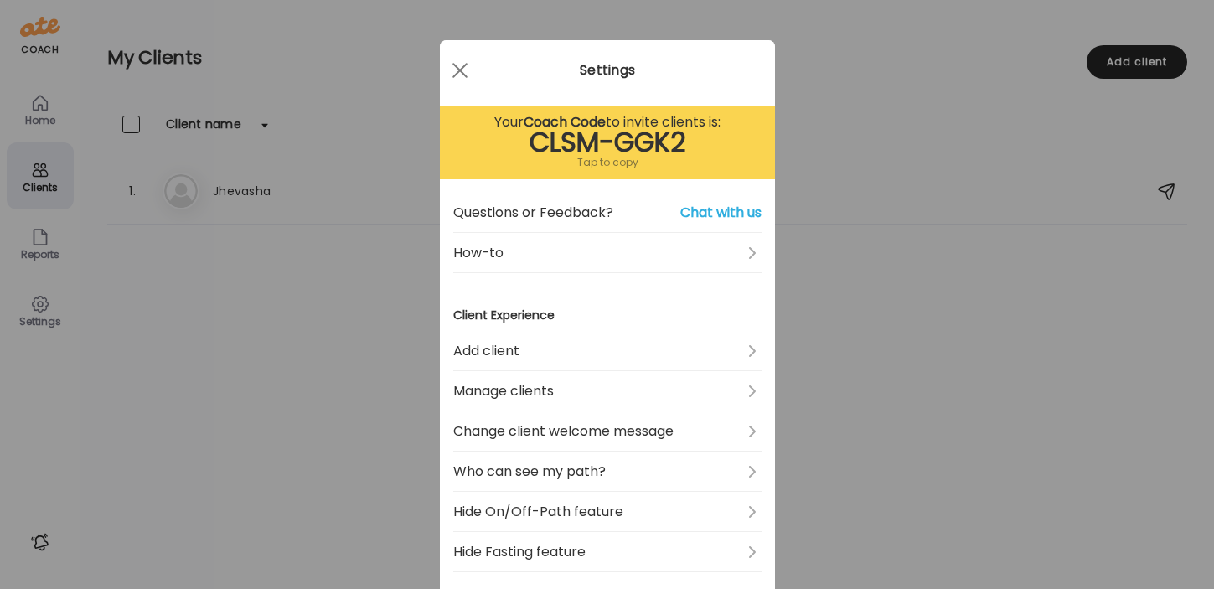
click at [926, 13] on div "Ate Coach Dashboard Wahoo! It’s official Take a moment to set up your Coach Pro…" at bounding box center [607, 294] width 1214 height 589
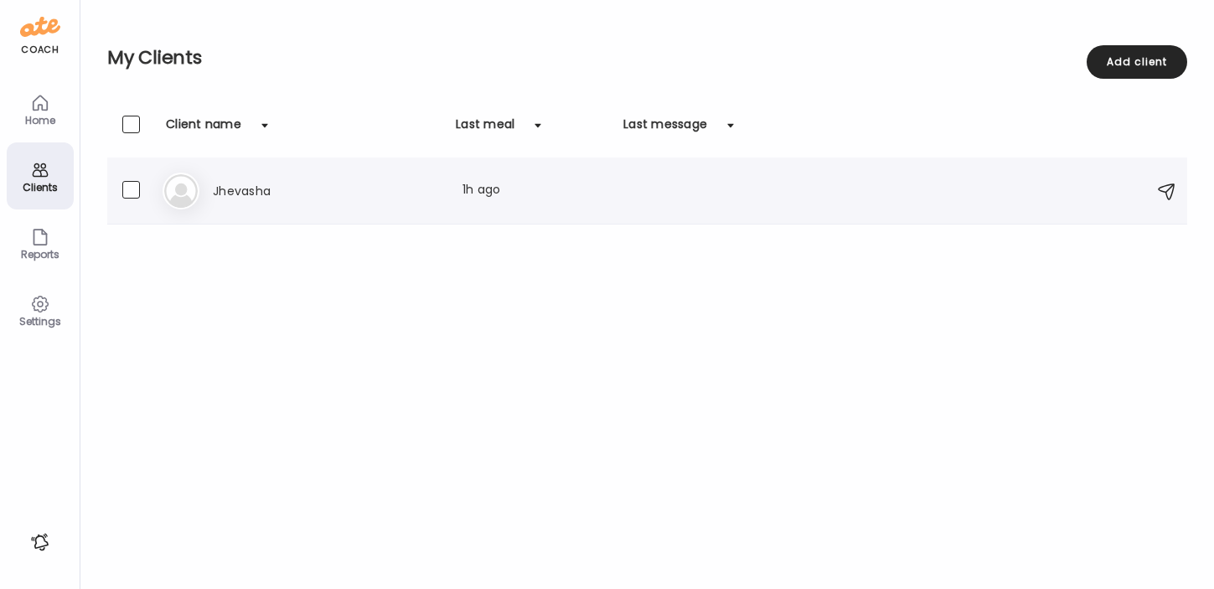
click at [240, 190] on h3 "Jhevasha" at bounding box center [286, 191] width 147 height 20
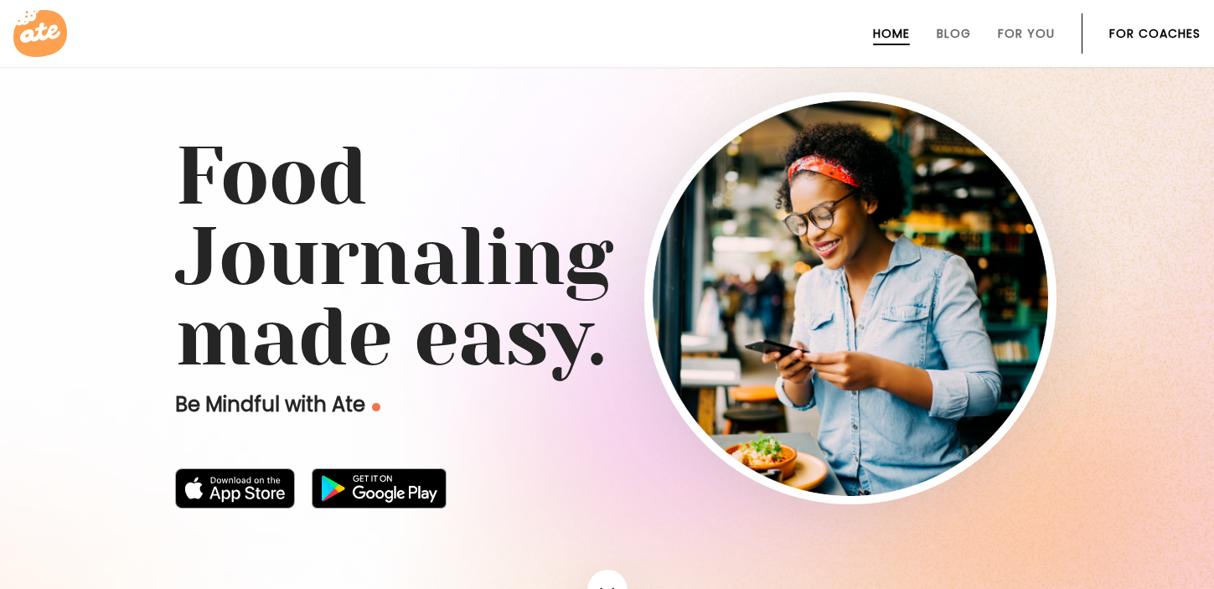
scroll to position [20, 0]
